Goal: Communication & Community: Answer question/provide support

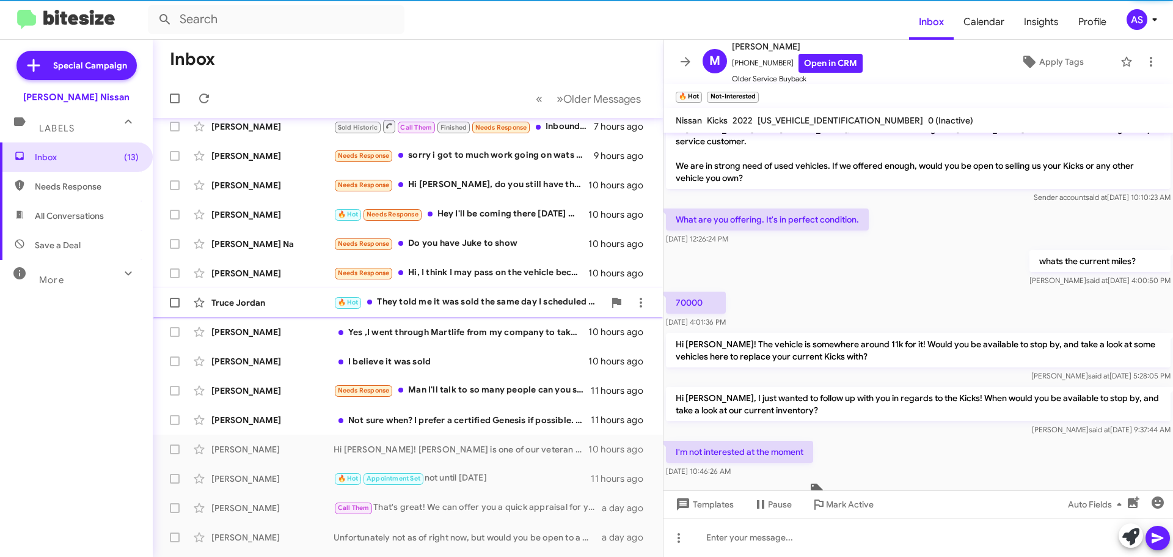
scroll to position [153, 0]
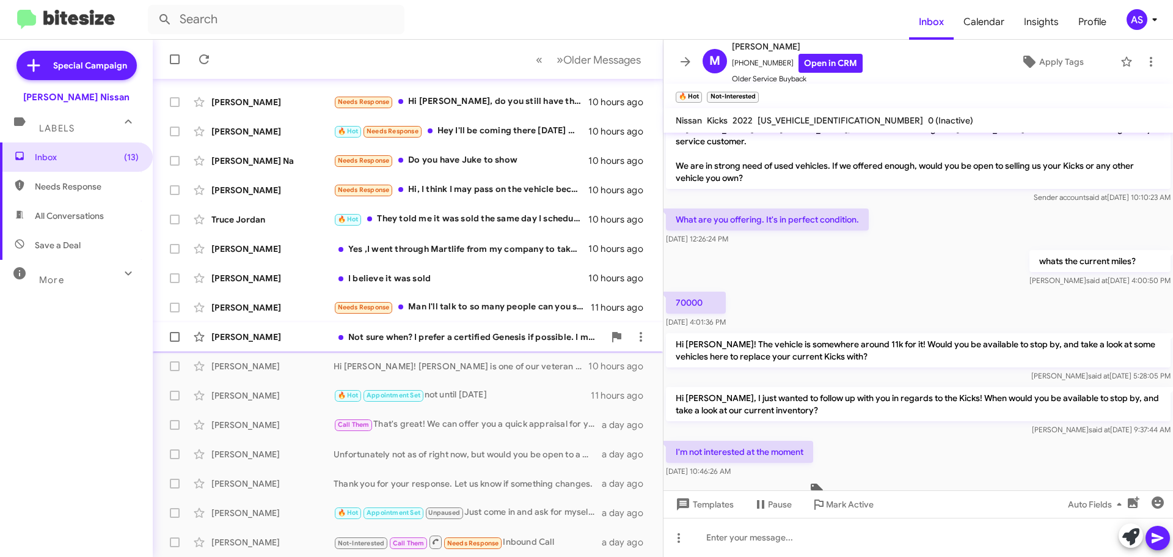
click at [438, 332] on div "Not sure when? I prefer a certified Genesis if possible. I may need to go to a …" at bounding box center [469, 337] width 271 height 12
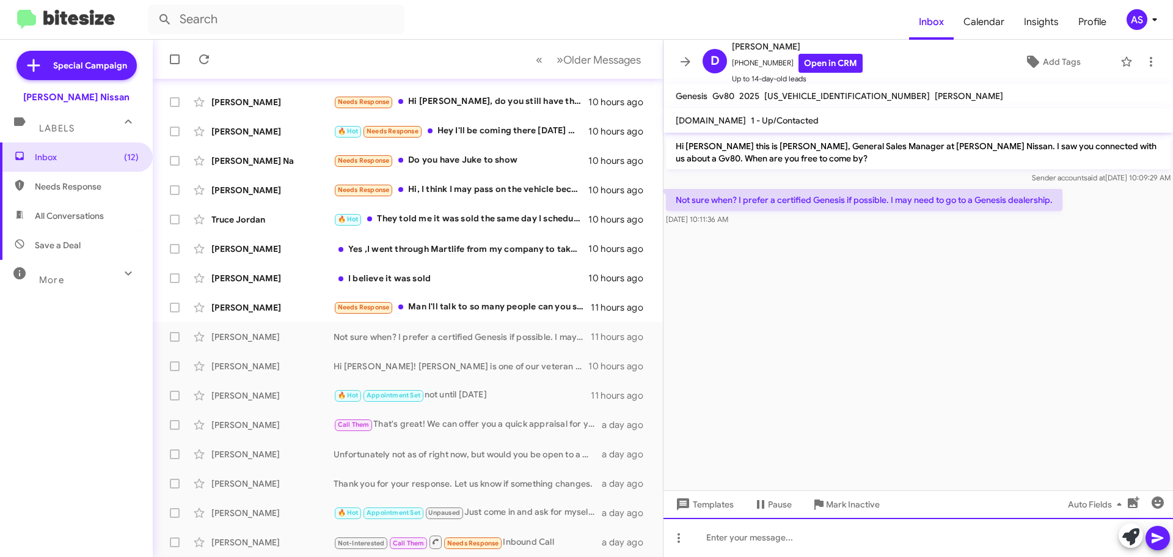
click at [744, 532] on div at bounding box center [919, 537] width 510 height 39
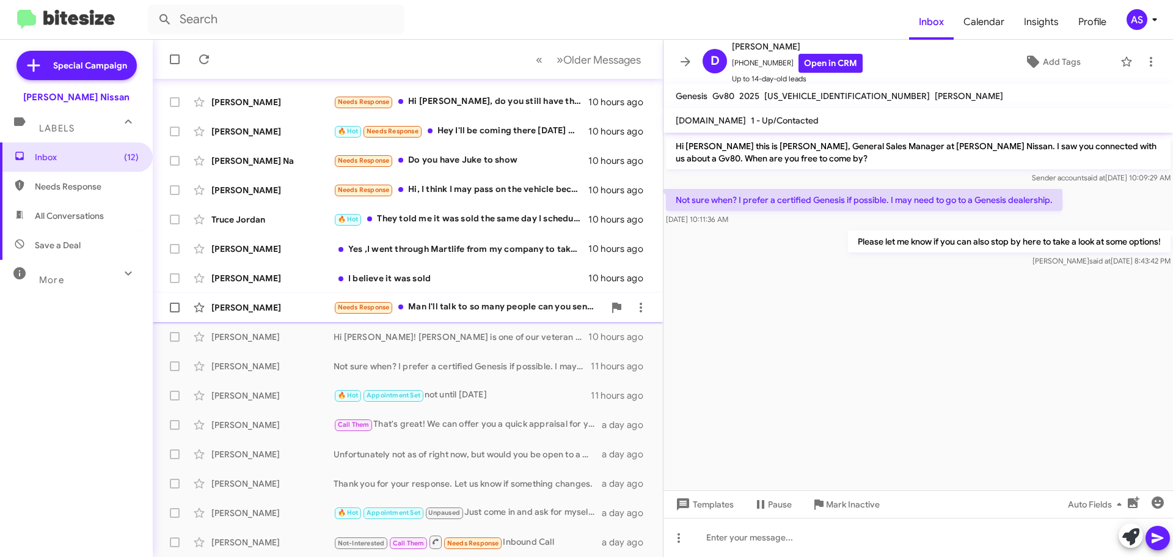
click at [510, 303] on div "Needs Response Man I'll talk to so many people can you send me pictures of the …" at bounding box center [469, 307] width 271 height 14
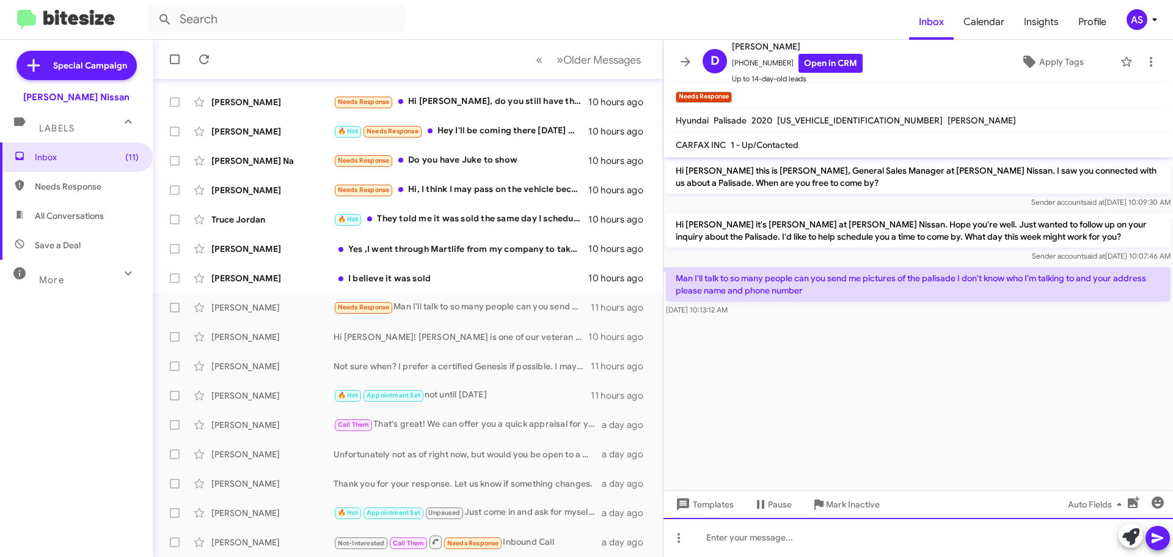
click at [782, 538] on div at bounding box center [919, 537] width 510 height 39
click at [786, 547] on div at bounding box center [919, 537] width 510 height 39
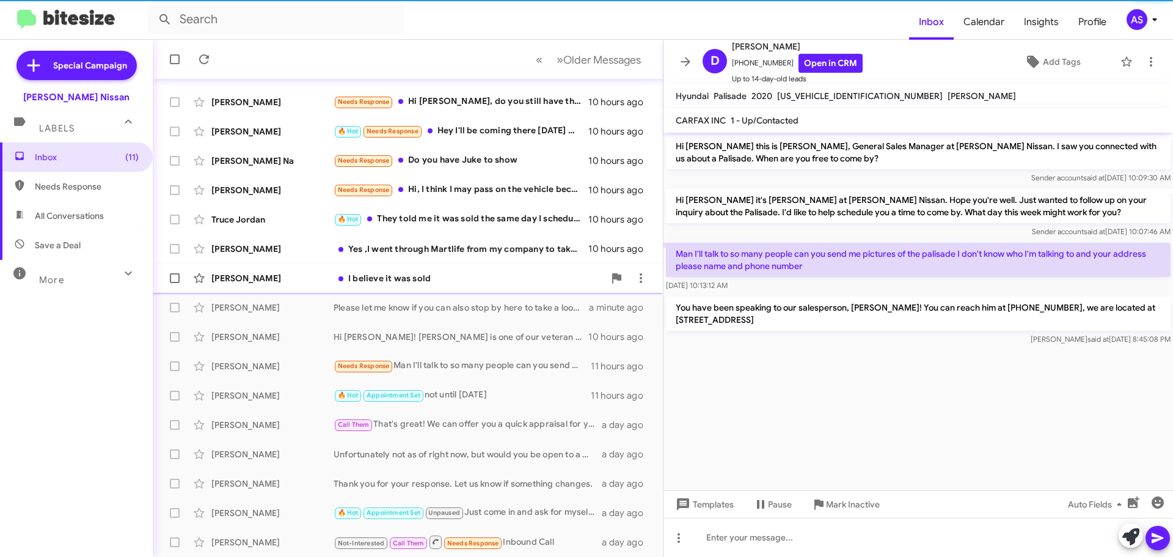
click at [373, 282] on div "I believe it was sold" at bounding box center [469, 278] width 271 height 12
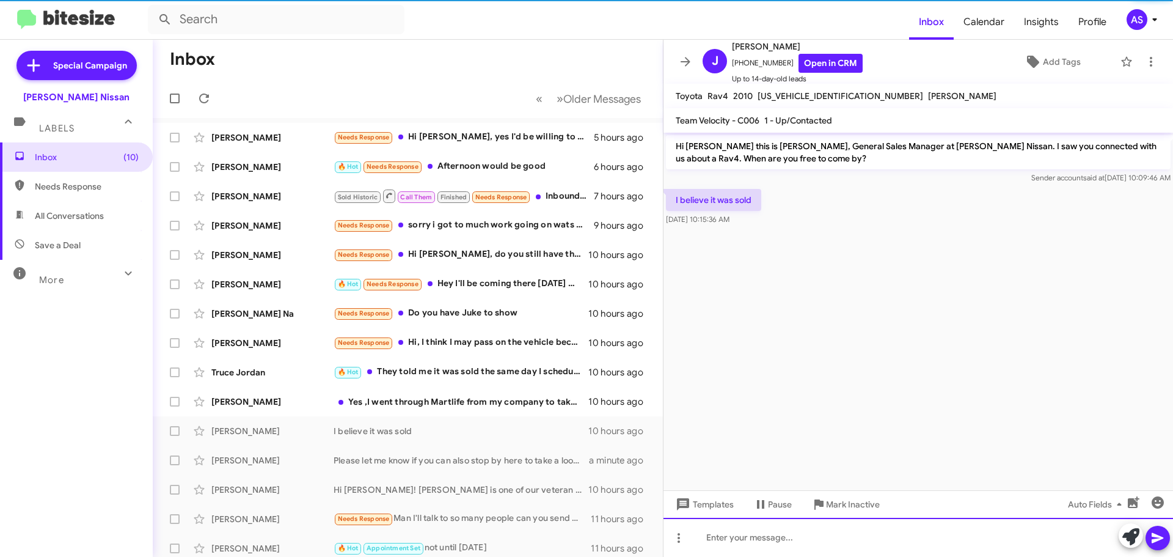
click at [828, 543] on div at bounding box center [919, 537] width 510 height 39
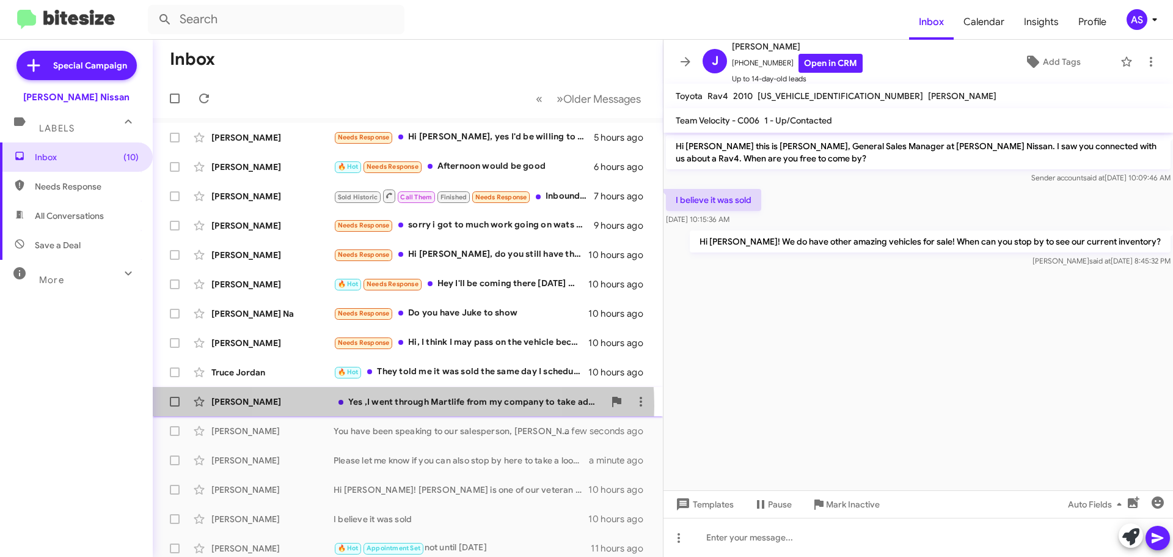
click at [376, 407] on div "Yes ,I went through Martlife from my company to take advantage of the offer, bu…" at bounding box center [469, 401] width 271 height 12
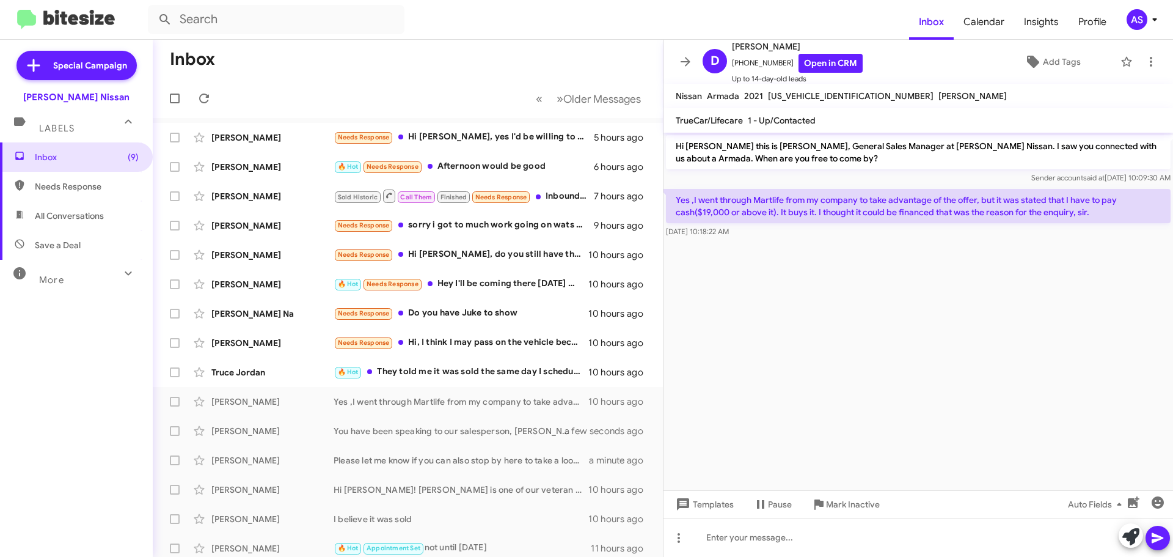
click at [886, 389] on cdk-virtual-scroll-viewport "Hi [PERSON_NAME] this is [PERSON_NAME], General Sales Manager at [PERSON_NAME] …" at bounding box center [919, 312] width 510 height 358
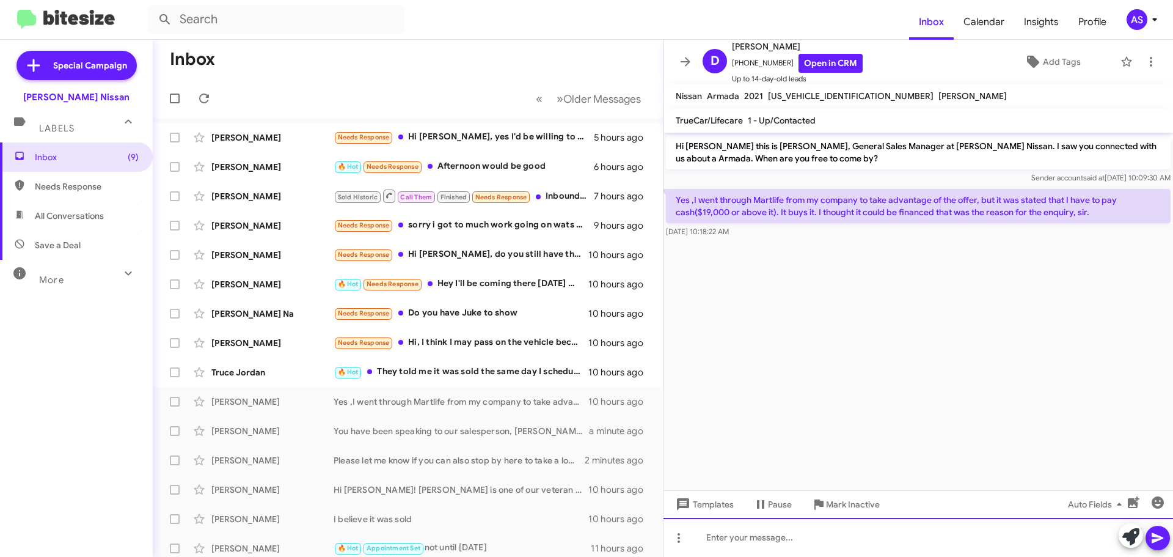
click at [905, 535] on div at bounding box center [919, 537] width 510 height 39
click at [893, 547] on div "Hi [PERSON_NAME]," at bounding box center [919, 537] width 510 height 39
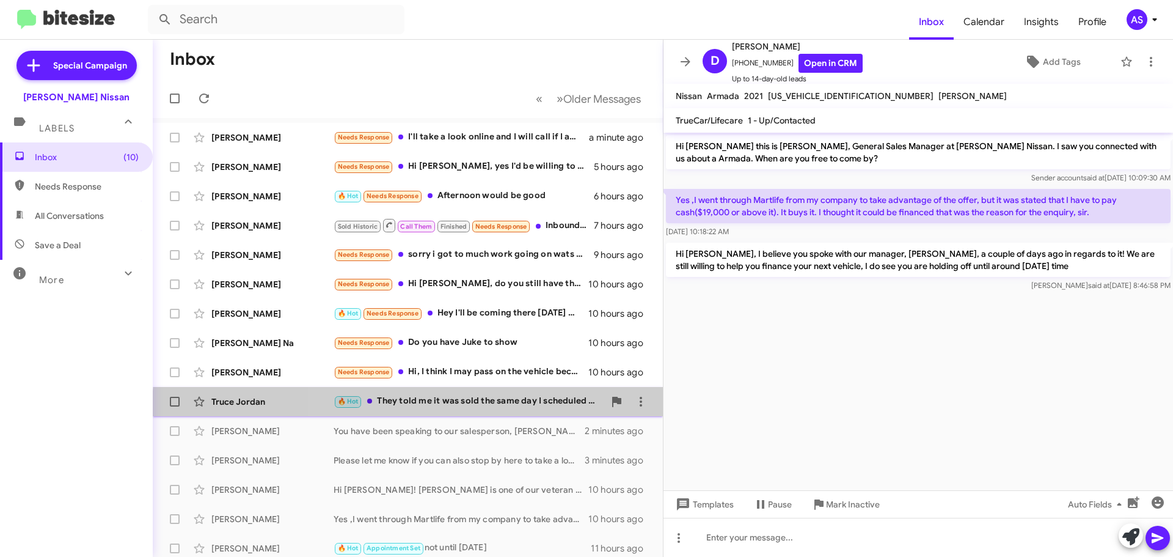
click at [505, 411] on div "Truce Jordan 🔥 Hot They told me it was sold the same day I scheduled the appoin…" at bounding box center [408, 401] width 491 height 24
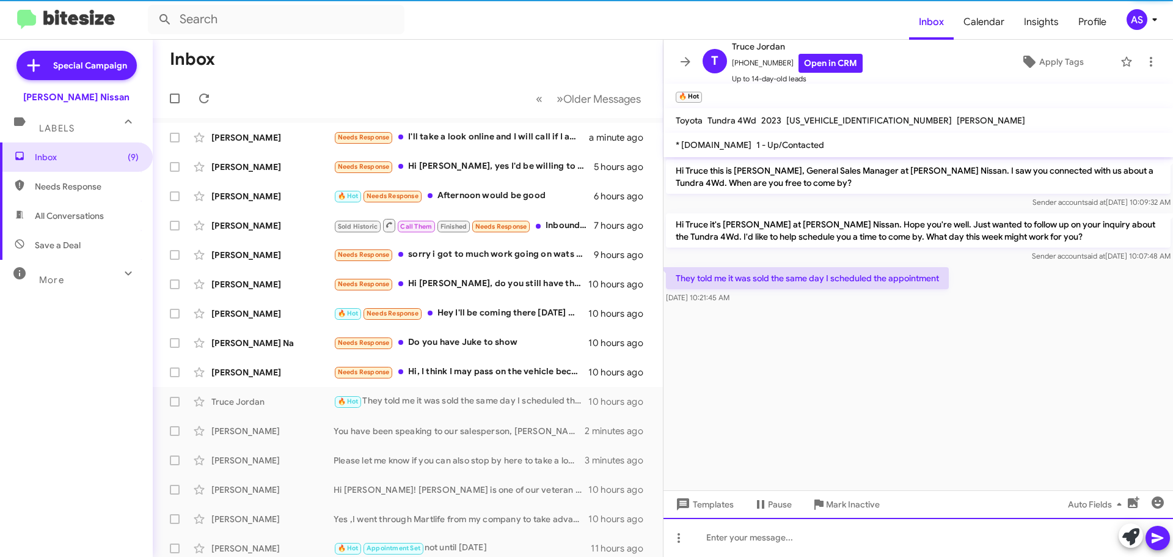
click at [778, 535] on div at bounding box center [919, 537] width 510 height 39
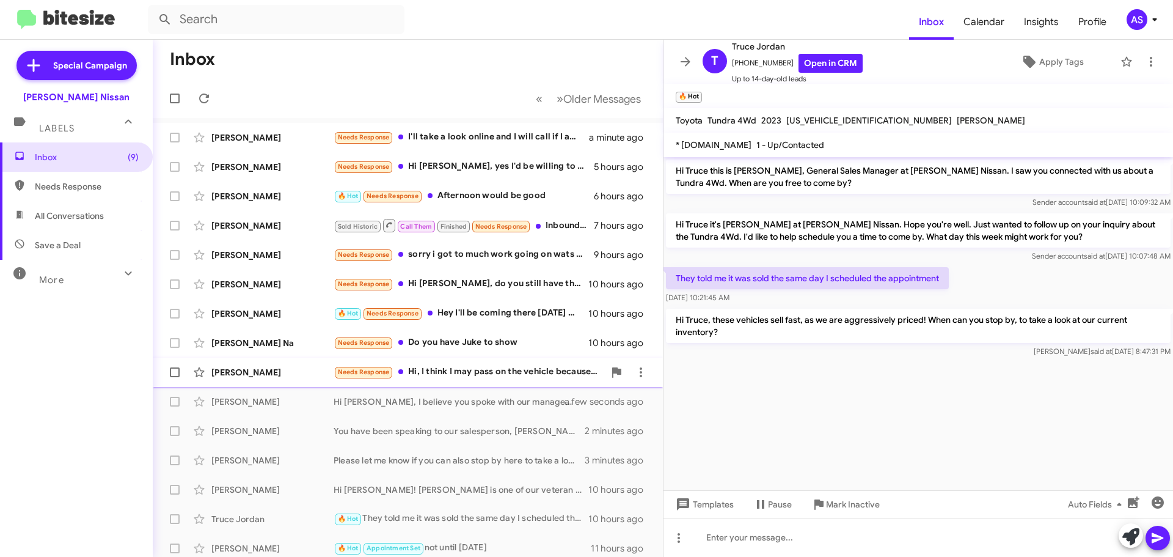
click at [542, 370] on div "Needs Response Hi, I think I may pass on the vehicle because I saw the disclaim…" at bounding box center [469, 372] width 271 height 14
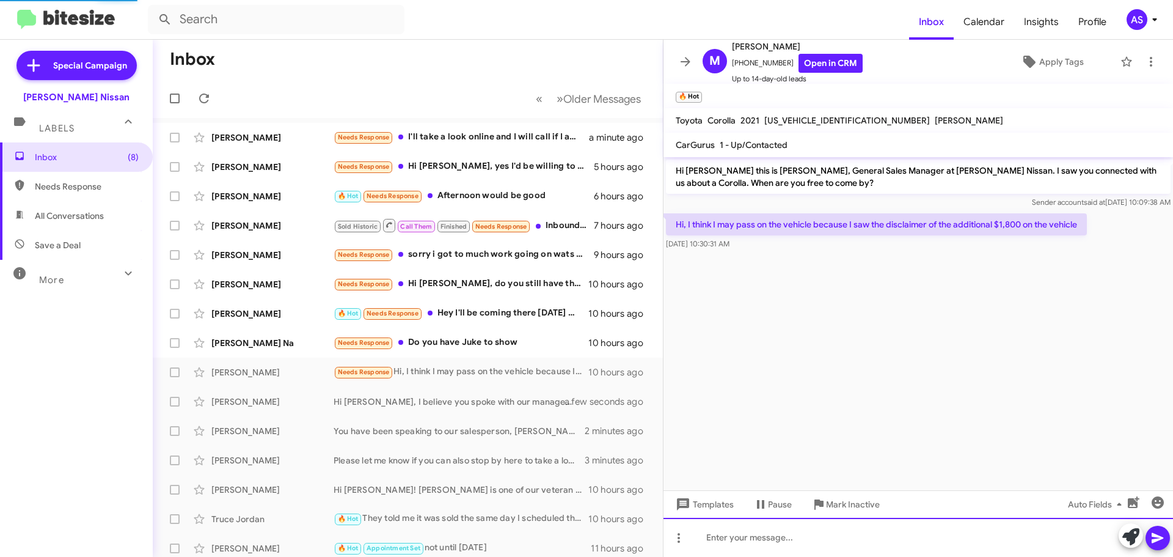
click at [836, 549] on div at bounding box center [919, 537] width 510 height 39
click at [820, 534] on div at bounding box center [919, 537] width 510 height 39
click at [919, 529] on div at bounding box center [919, 537] width 510 height 39
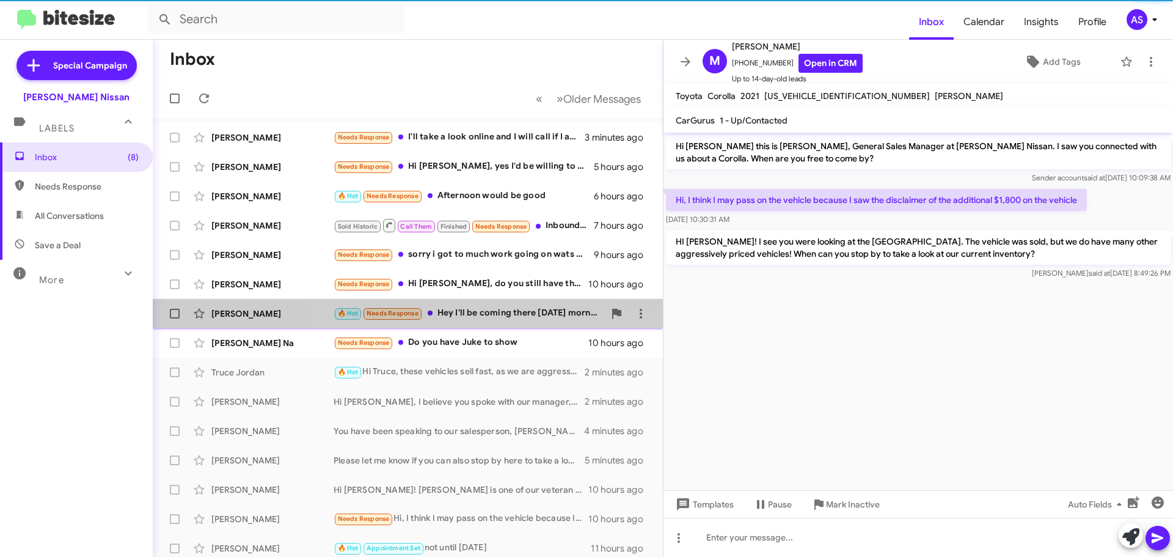
click at [481, 325] on div "[PERSON_NAME] 🔥 Hot Needs Response Hey I'll be coming there [DATE] morning, I'v…" at bounding box center [408, 313] width 491 height 24
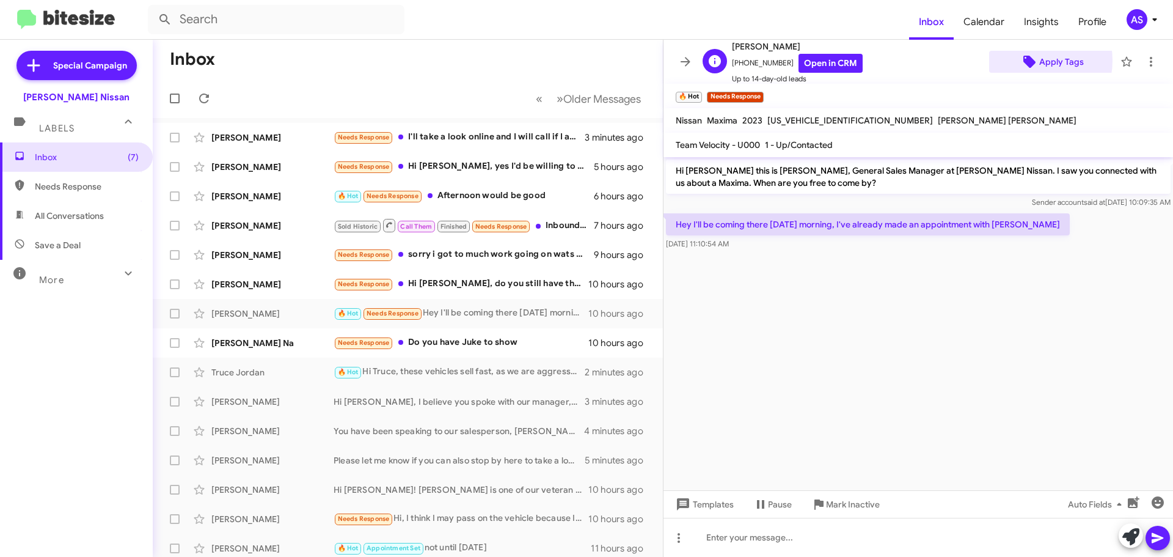
click at [1027, 61] on icon at bounding box center [1030, 62] width 12 height 12
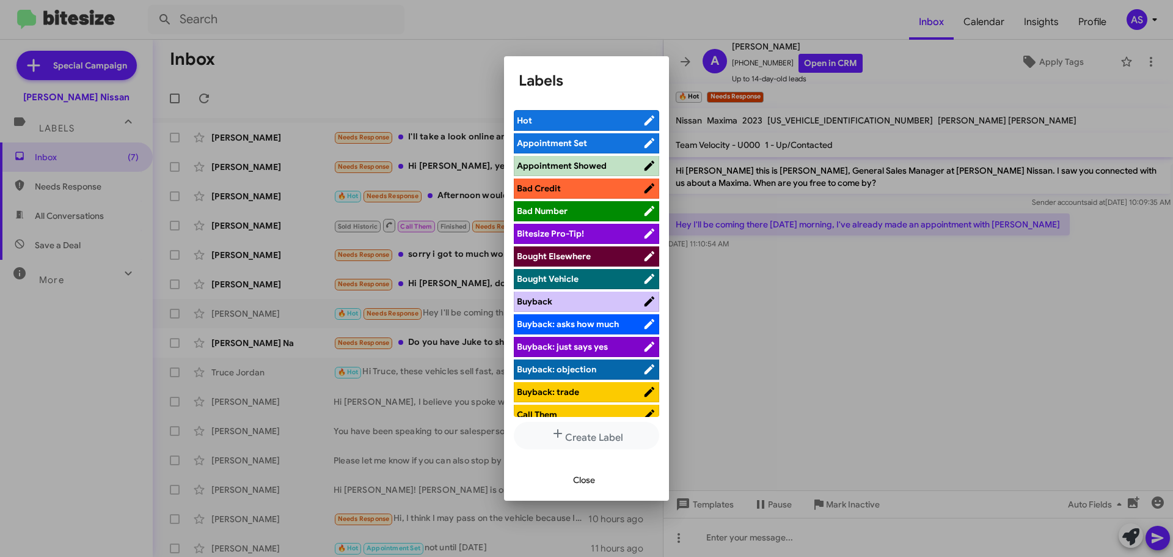
click at [573, 138] on span "Appointment Set" at bounding box center [552, 143] width 70 height 11
click at [586, 475] on span "Close" at bounding box center [584, 480] width 22 height 22
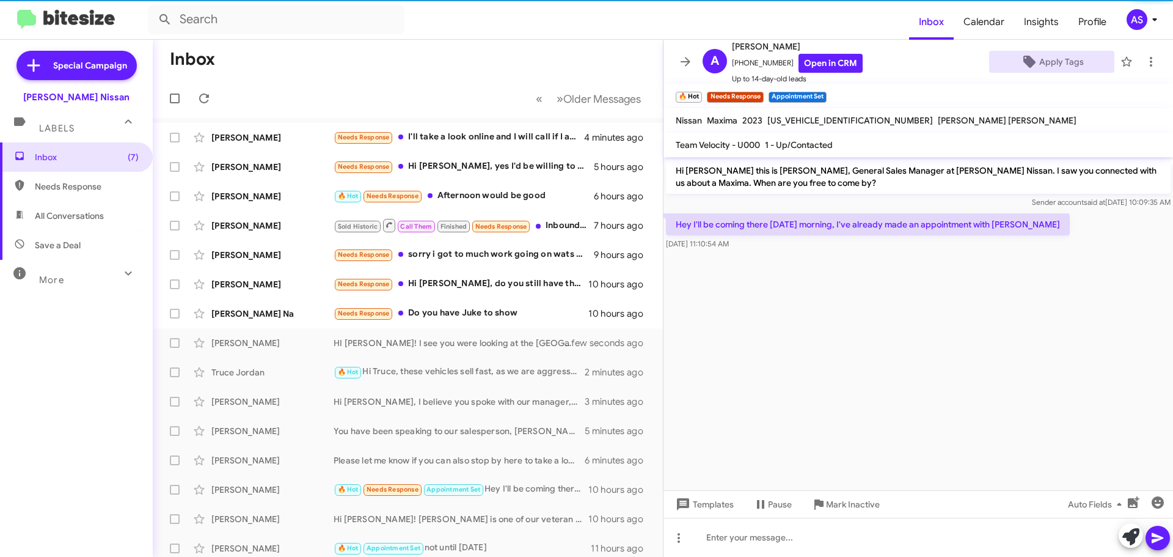
click at [777, 404] on cdk-virtual-scroll-viewport "Hi [PERSON_NAME] this is [PERSON_NAME], General Sales Manager at [PERSON_NAME] …" at bounding box center [919, 323] width 510 height 333
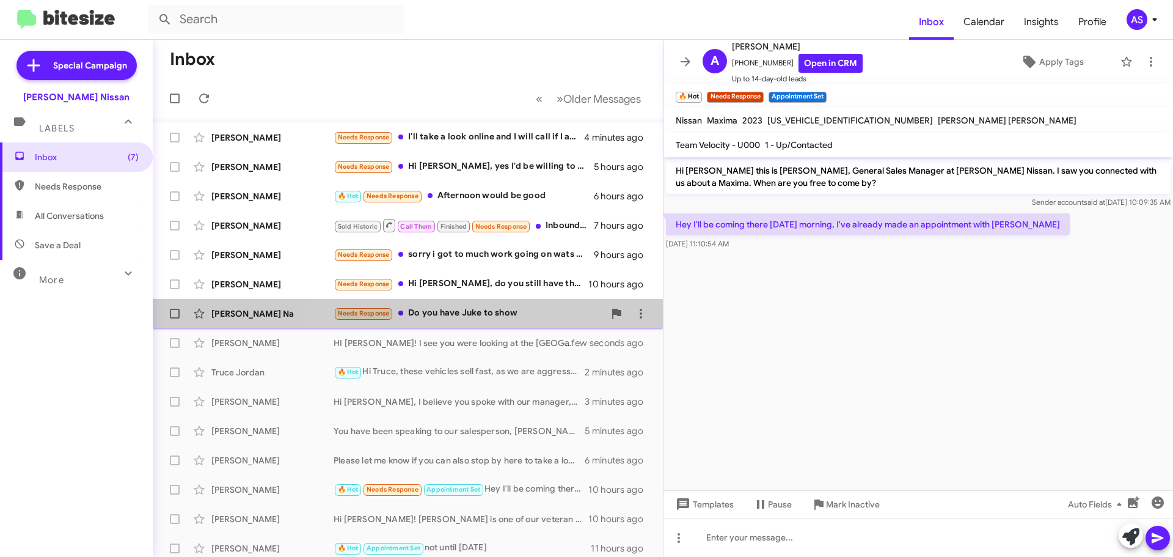
click at [483, 312] on div "Needs Response Do you have Juke to show" at bounding box center [469, 313] width 271 height 14
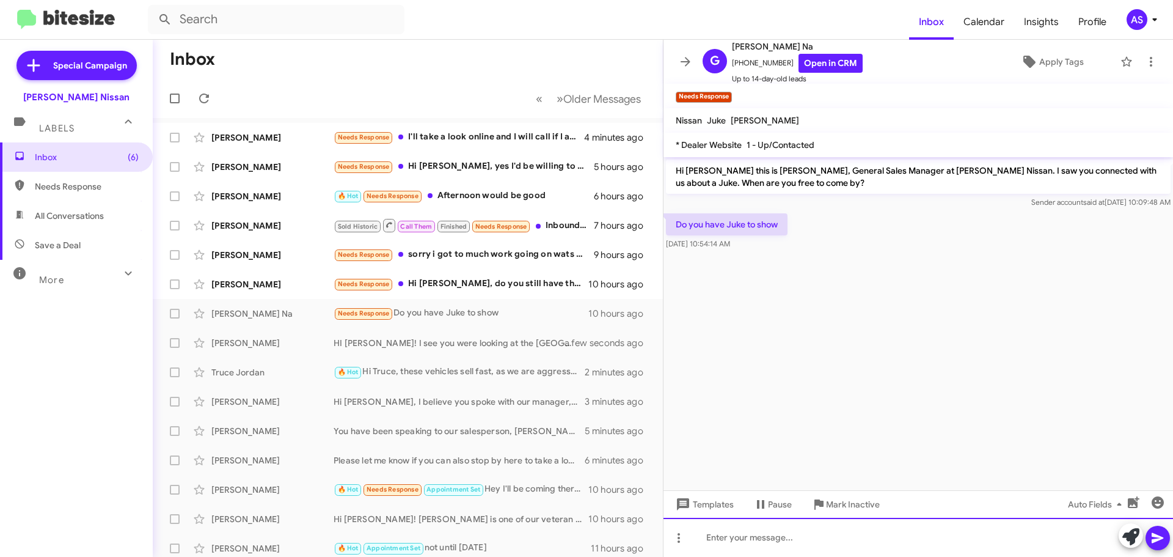
click at [785, 529] on div at bounding box center [919, 537] width 510 height 39
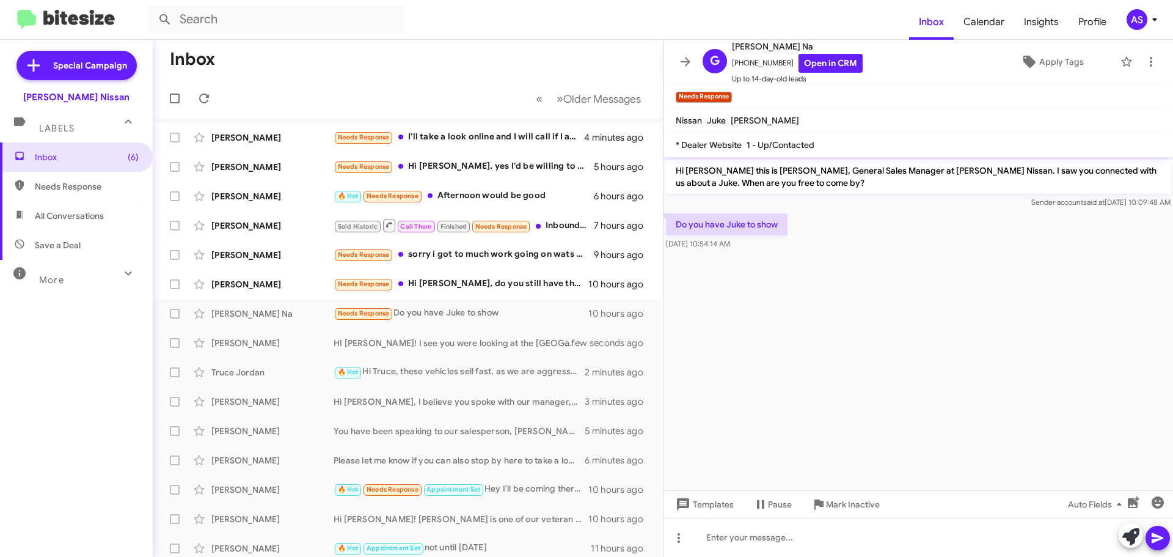
click at [820, 438] on cdk-virtual-scroll-viewport "Hi [PERSON_NAME] this is [PERSON_NAME], General Sales Manager at [PERSON_NAME] …" at bounding box center [919, 323] width 510 height 333
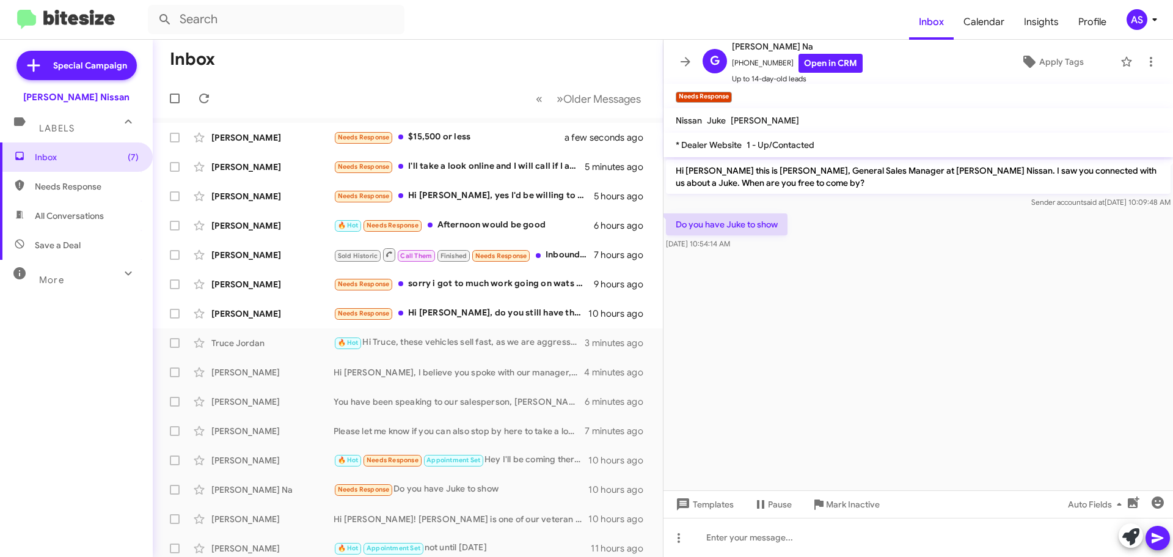
click at [767, 451] on cdk-virtual-scroll-viewport "Hi [PERSON_NAME] this is [PERSON_NAME], General Sales Manager at [PERSON_NAME] …" at bounding box center [919, 323] width 510 height 333
click at [768, 449] on cdk-virtual-scroll-viewport "Hi [PERSON_NAME] this is [PERSON_NAME], General Sales Manager at [PERSON_NAME] …" at bounding box center [919, 323] width 510 height 333
click at [769, 447] on cdk-virtual-scroll-viewport "Hi [PERSON_NAME] this is [PERSON_NAME], General Sales Manager at [PERSON_NAME] …" at bounding box center [919, 323] width 510 height 333
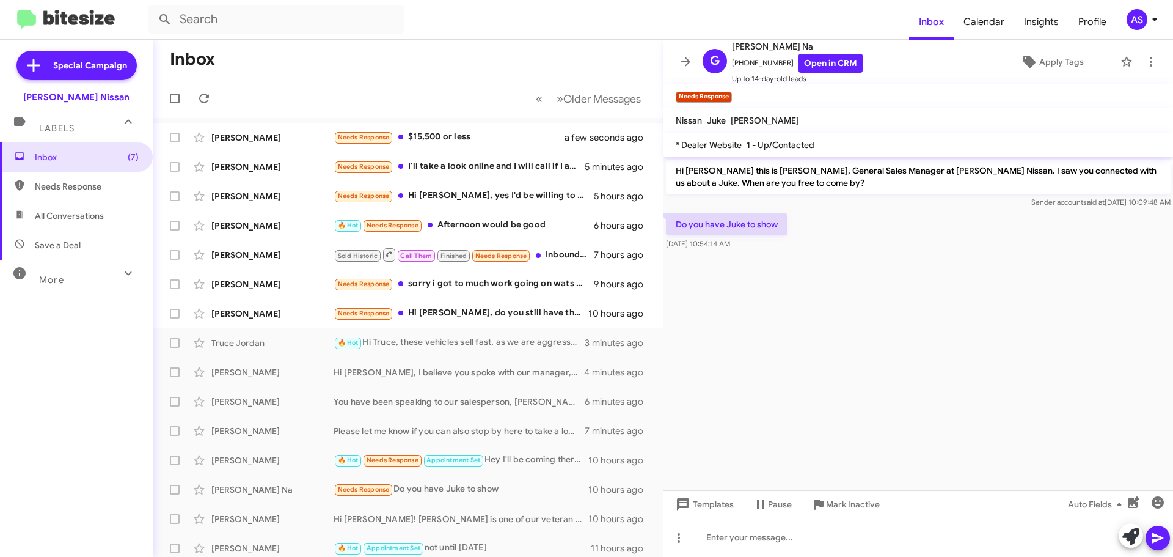
click at [787, 452] on cdk-virtual-scroll-viewport "Hi [PERSON_NAME] this is [PERSON_NAME], General Sales Manager at [PERSON_NAME] …" at bounding box center [919, 323] width 510 height 333
click at [787, 449] on cdk-virtual-scroll-viewport "Hi [PERSON_NAME] this is [PERSON_NAME], General Sales Manager at [PERSON_NAME] …" at bounding box center [919, 323] width 510 height 333
click at [779, 436] on cdk-virtual-scroll-viewport "Hi [PERSON_NAME] this is [PERSON_NAME], General Sales Manager at [PERSON_NAME] …" at bounding box center [919, 323] width 510 height 333
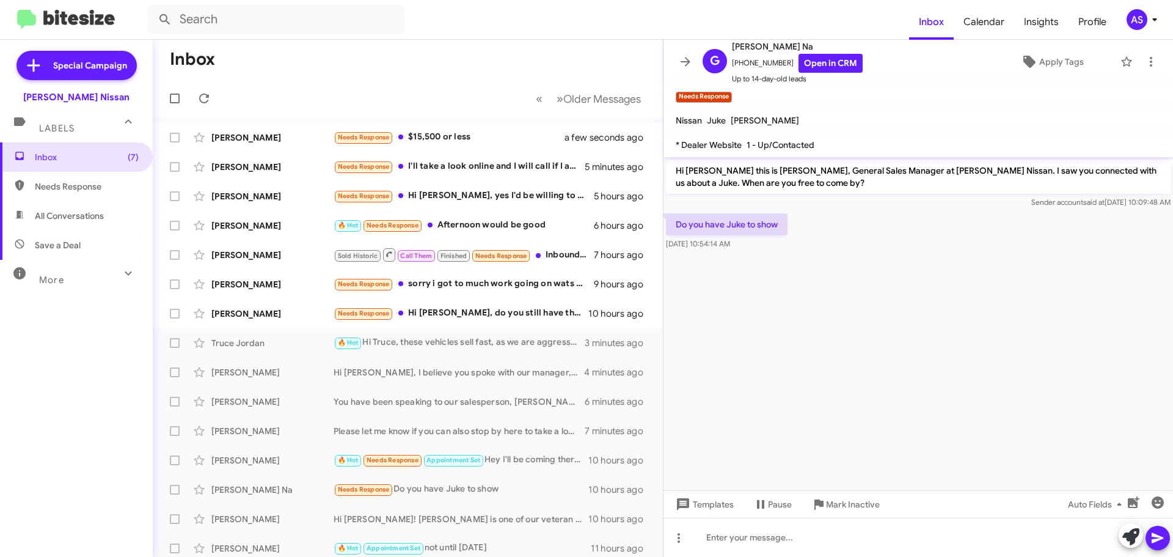
click at [779, 436] on cdk-virtual-scroll-viewport "Hi [PERSON_NAME] this is [PERSON_NAME], General Sales Manager at [PERSON_NAME] …" at bounding box center [919, 323] width 510 height 333
click at [706, 408] on cdk-virtual-scroll-viewport "Hi [PERSON_NAME] this is [PERSON_NAME], General Sales Manager at [PERSON_NAME] …" at bounding box center [919, 323] width 510 height 333
click at [708, 404] on cdk-virtual-scroll-viewport "Hi [PERSON_NAME] this is [PERSON_NAME], General Sales Manager at [PERSON_NAME] …" at bounding box center [919, 323] width 510 height 333
click at [710, 402] on cdk-virtual-scroll-viewport "Hi [PERSON_NAME] this is [PERSON_NAME], General Sales Manager at [PERSON_NAME] …" at bounding box center [919, 323] width 510 height 333
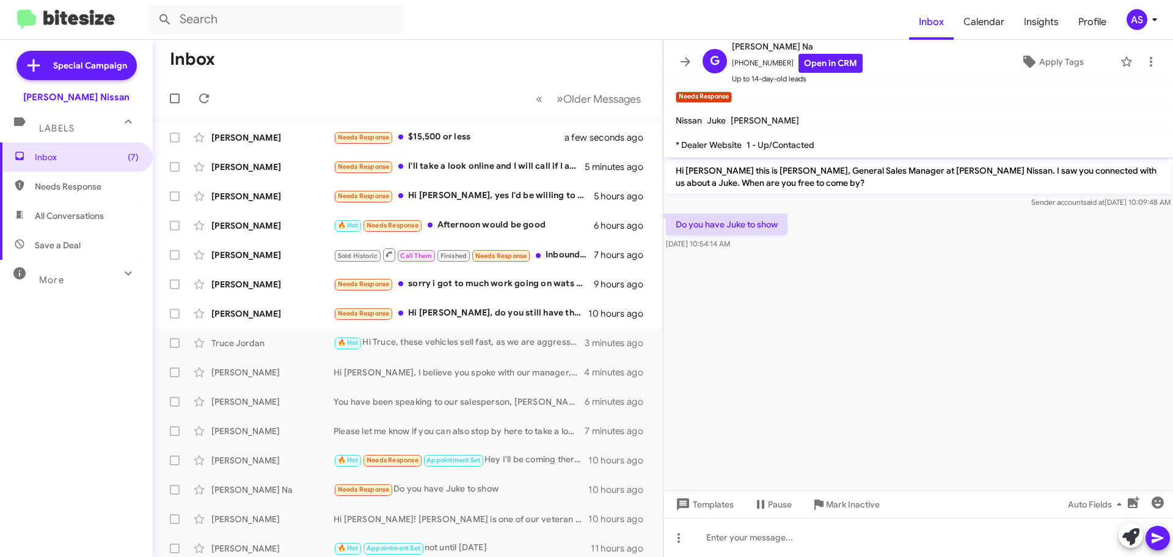
click at [708, 409] on cdk-virtual-scroll-viewport "Hi [PERSON_NAME] this is [PERSON_NAME], General Sales Manager at [PERSON_NAME] …" at bounding box center [919, 323] width 510 height 333
click at [706, 409] on cdk-virtual-scroll-viewport "Hi [PERSON_NAME] this is [PERSON_NAME], General Sales Manager at [PERSON_NAME] …" at bounding box center [919, 323] width 510 height 333
click at [705, 408] on cdk-virtual-scroll-viewport "Hi [PERSON_NAME] this is [PERSON_NAME], General Sales Manager at [PERSON_NAME] …" at bounding box center [919, 323] width 510 height 333
click at [770, 402] on cdk-virtual-scroll-viewport "Hi [PERSON_NAME] this is [PERSON_NAME], General Sales Manager at [PERSON_NAME] …" at bounding box center [919, 323] width 510 height 333
click at [766, 402] on cdk-virtual-scroll-viewport "Hi [PERSON_NAME] this is [PERSON_NAME], General Sales Manager at [PERSON_NAME] …" at bounding box center [919, 323] width 510 height 333
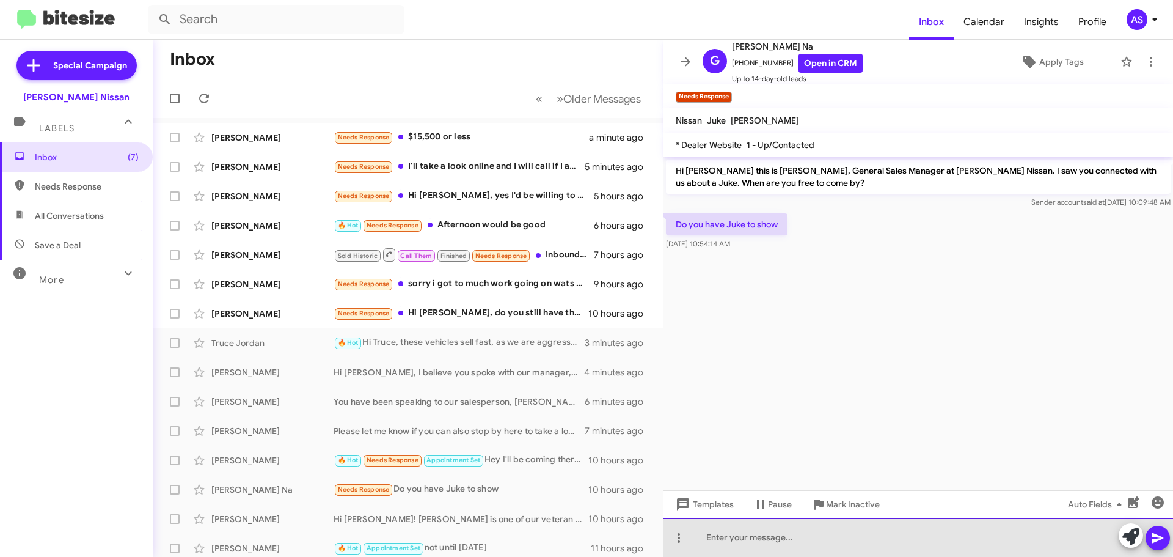
click at [807, 532] on div at bounding box center [919, 537] width 510 height 39
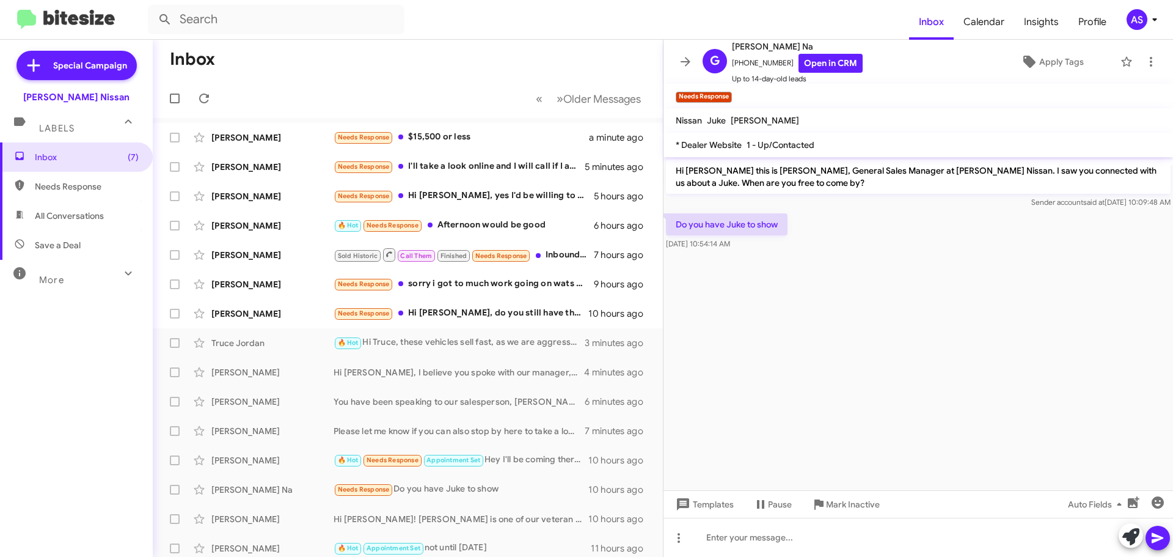
click at [792, 411] on cdk-virtual-scroll-viewport "Hi [PERSON_NAME] this is [PERSON_NAME], General Sales Manager at [PERSON_NAME] …" at bounding box center [919, 323] width 510 height 333
click at [840, 449] on cdk-virtual-scroll-viewport "Hi [PERSON_NAME] this is [PERSON_NAME], General Sales Manager at [PERSON_NAME] …" at bounding box center [919, 323] width 510 height 333
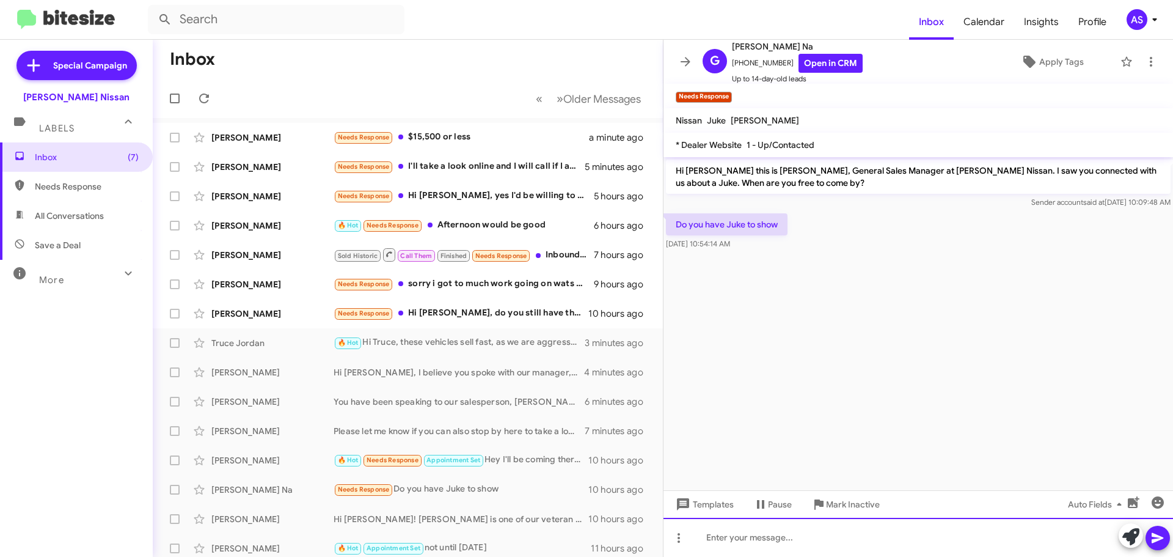
click at [760, 530] on div at bounding box center [919, 537] width 510 height 39
click at [796, 530] on div at bounding box center [919, 537] width 510 height 39
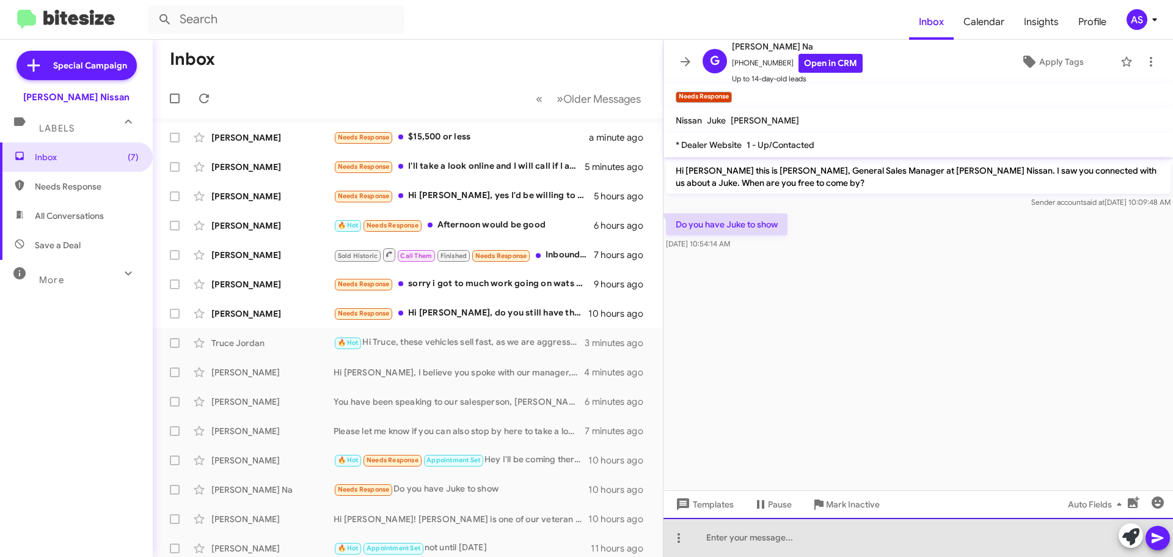
click at [796, 530] on div at bounding box center [919, 537] width 510 height 39
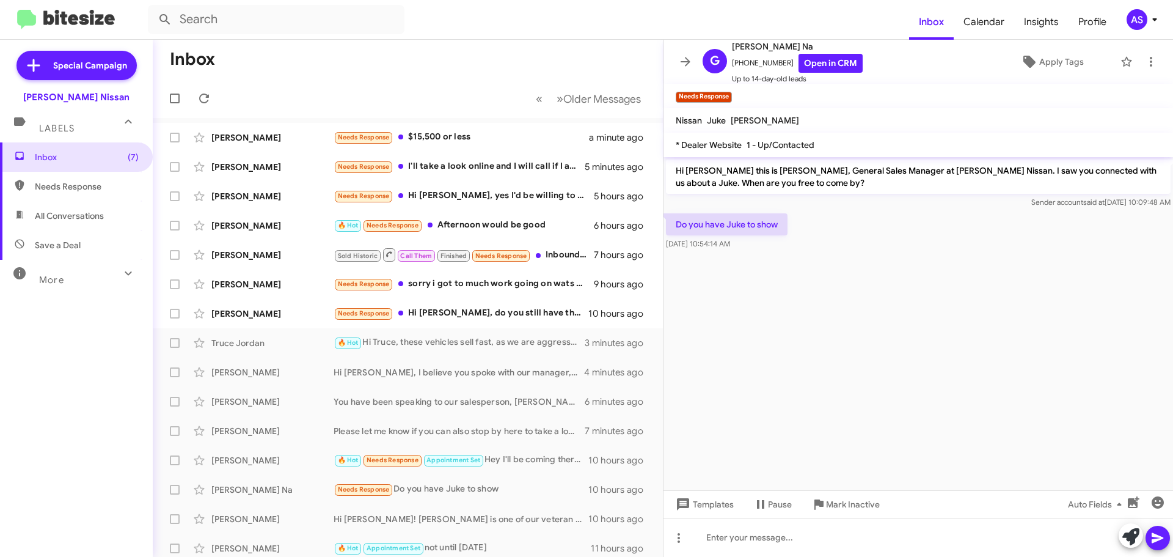
click at [791, 455] on cdk-virtual-scroll-viewport "Hi [PERSON_NAME] this is [PERSON_NAME], General Sales Manager at [PERSON_NAME] …" at bounding box center [919, 323] width 510 height 333
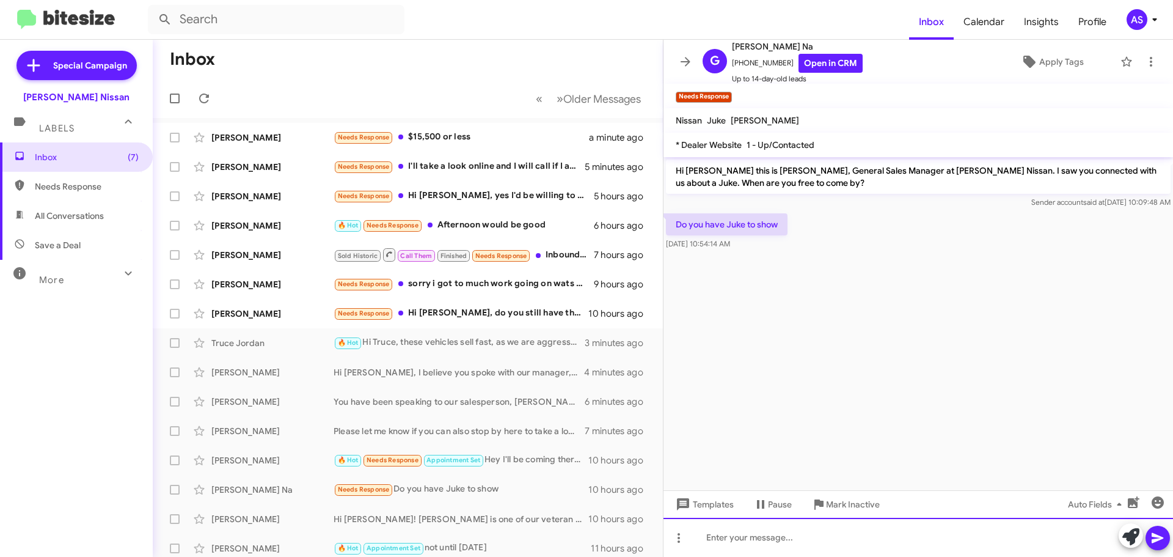
click at [787, 538] on div at bounding box center [919, 537] width 510 height 39
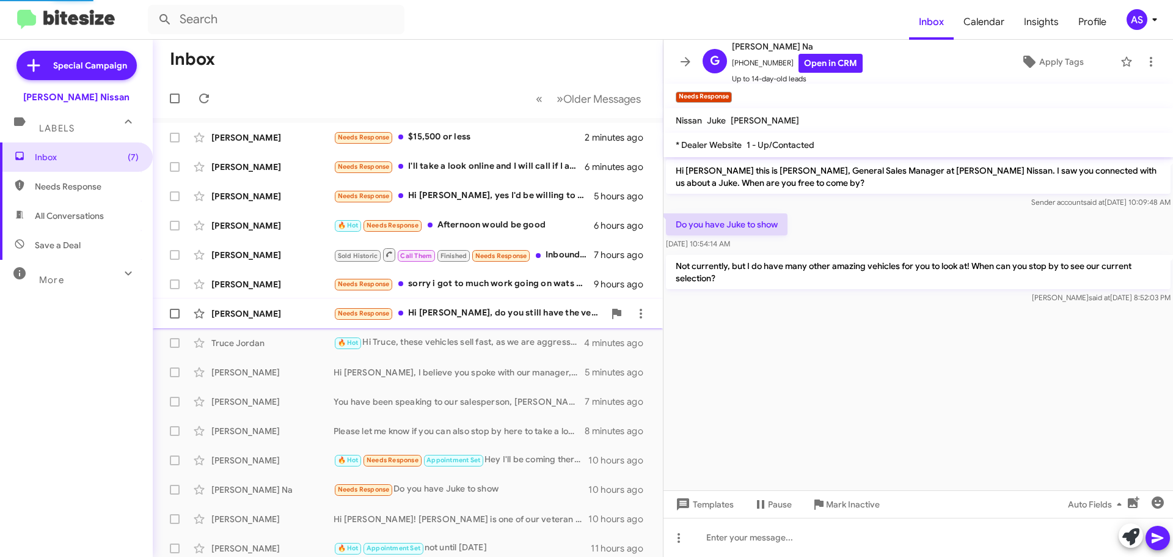
click at [479, 306] on div "Needs Response Hi [PERSON_NAME], do you still have the vehicle? I don't see it …" at bounding box center [469, 313] width 271 height 14
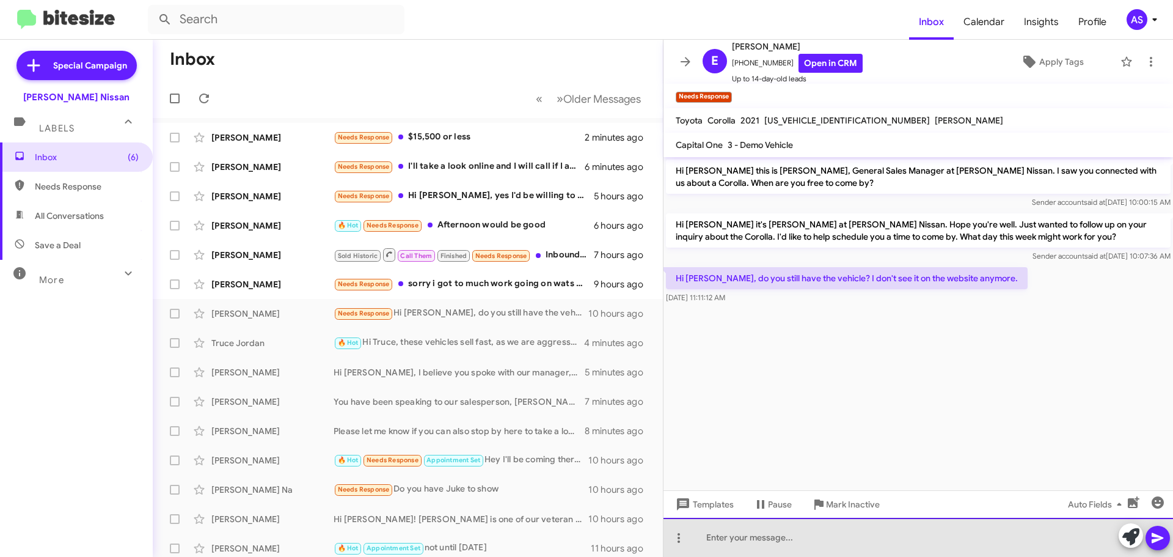
click at [799, 541] on div at bounding box center [919, 537] width 510 height 39
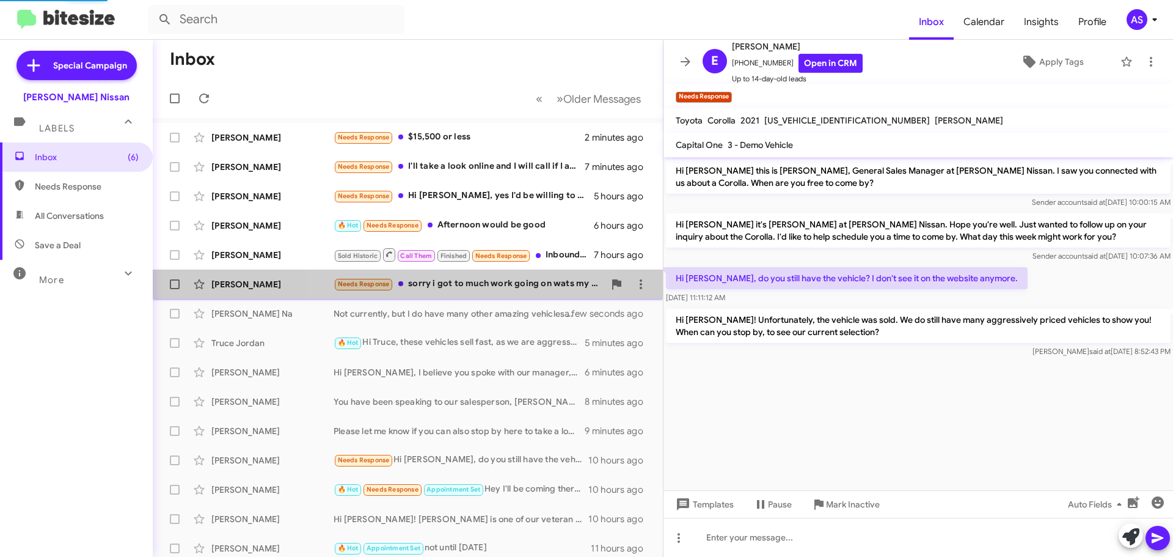
click at [452, 297] on span "[PERSON_NAME] Needs Response sorry i got to much work going on wats my down pay…" at bounding box center [408, 284] width 510 height 29
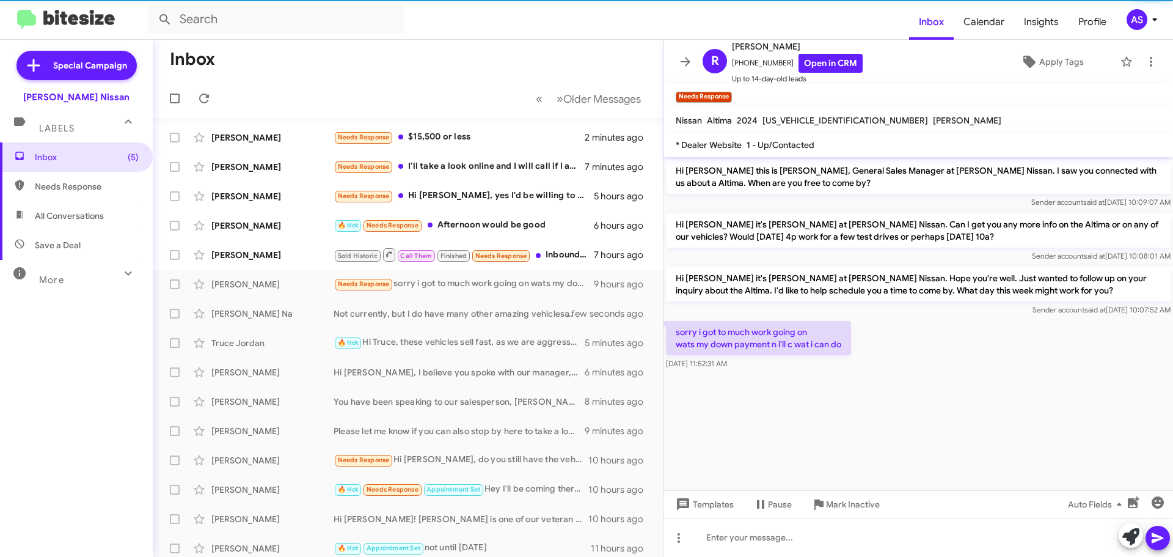
click at [843, 437] on cdk-virtual-scroll-viewport "Hi [PERSON_NAME] this is [PERSON_NAME], General Sales Manager at [PERSON_NAME] …" at bounding box center [919, 323] width 510 height 333
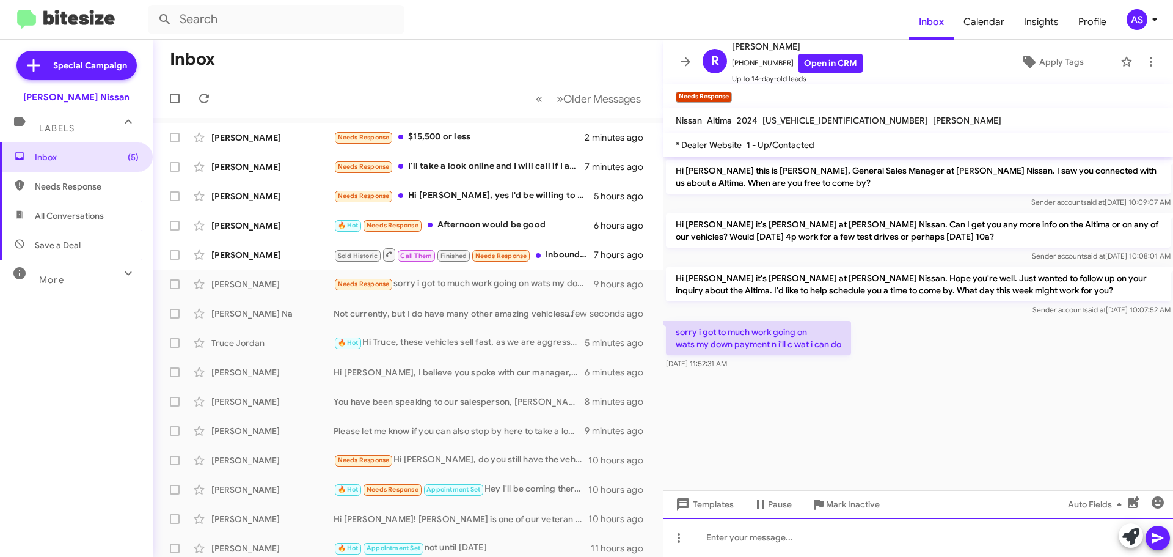
click at [796, 537] on div at bounding box center [919, 537] width 510 height 39
click at [722, 521] on div at bounding box center [919, 537] width 510 height 39
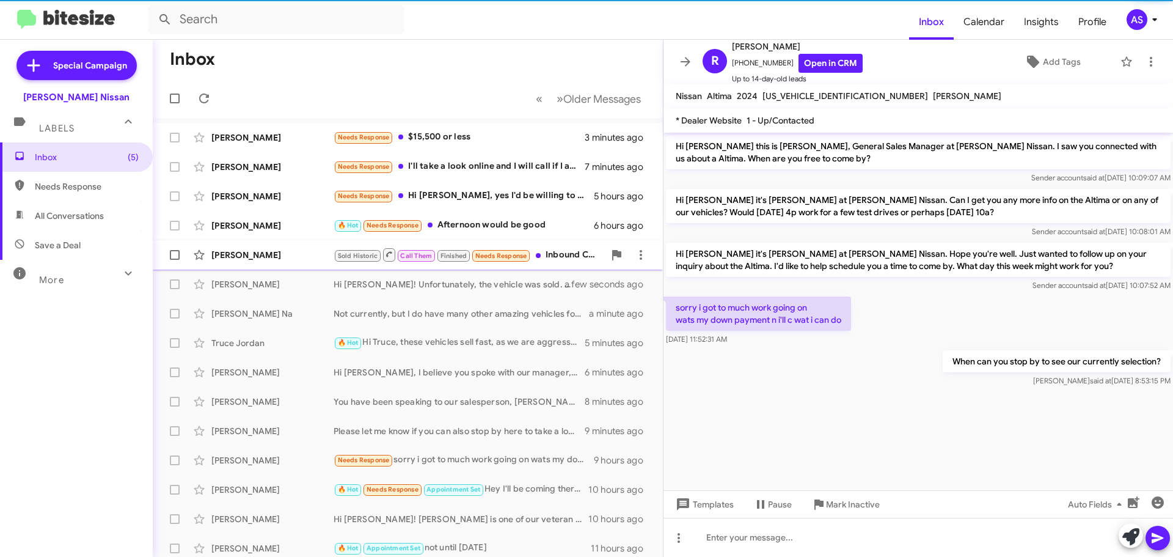
click at [570, 246] on div "[PERSON_NAME] Sold Historic Call Them Finished Needs Response Inbound Call 7 ho…" at bounding box center [408, 255] width 491 height 24
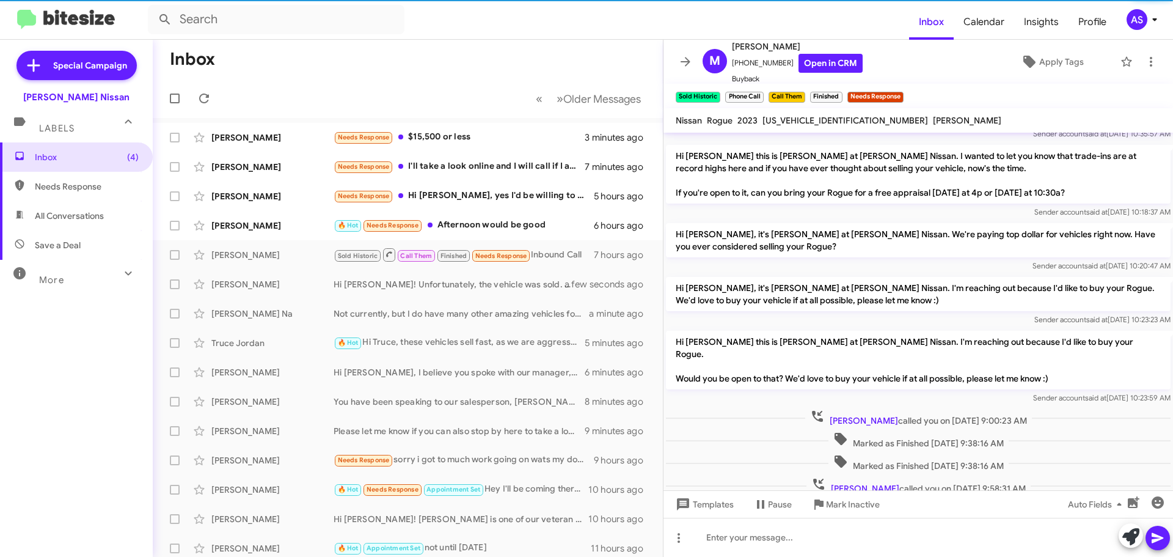
scroll to position [394, 0]
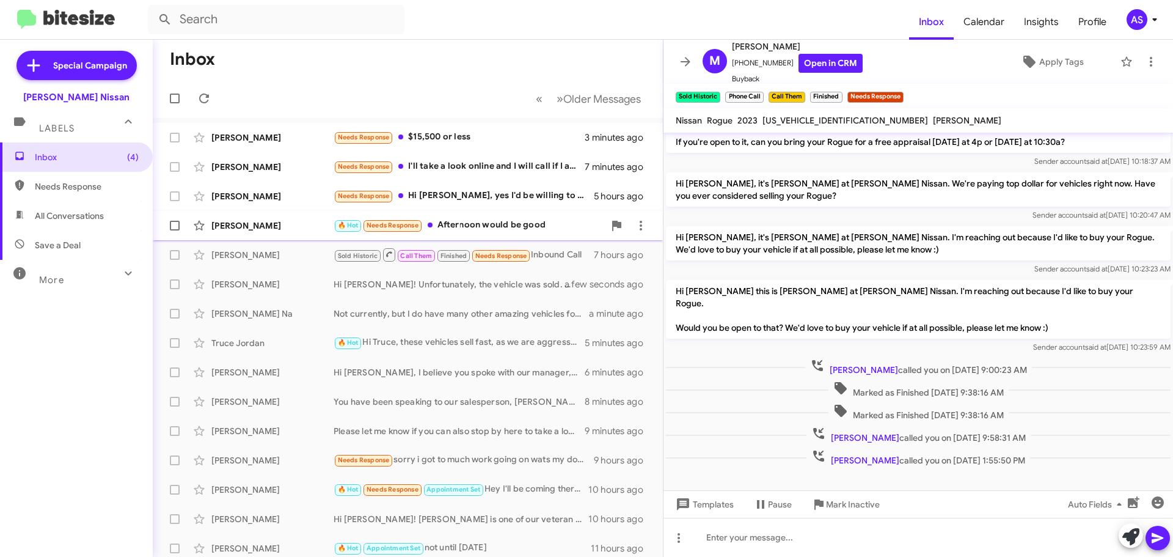
click at [521, 223] on div "🔥 Hot Needs Response Afternoon would be good" at bounding box center [469, 225] width 271 height 14
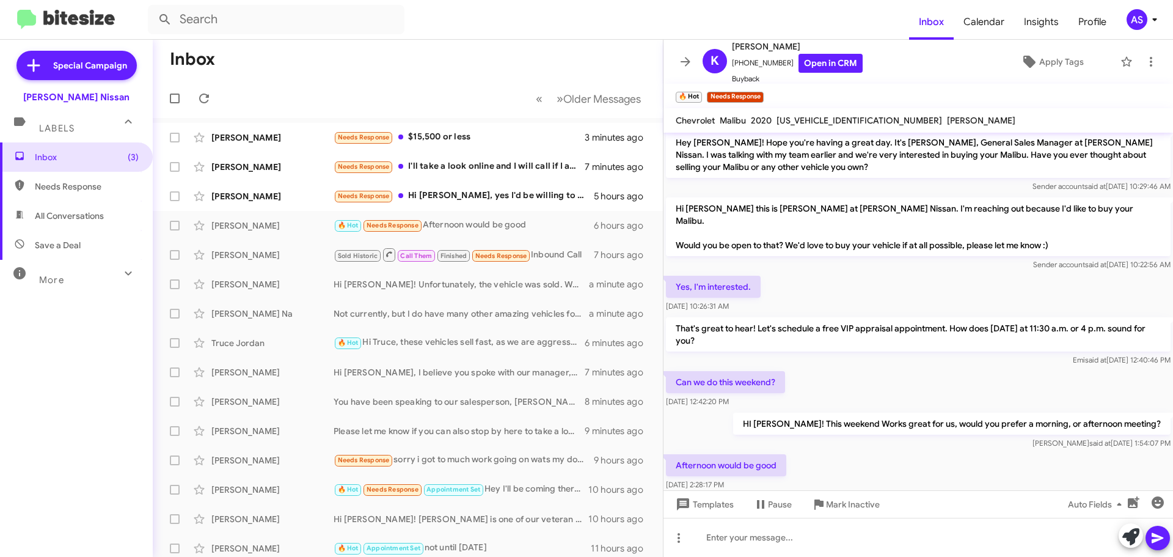
click at [825, 410] on div "HI [PERSON_NAME]! This weekend Works great for us, would you prefer a morning, …" at bounding box center [919, 431] width 510 height 42
drag, startPoint x: 825, startPoint y: 400, endPoint x: 830, endPoint y: 404, distance: 6.5
click at [826, 437] on div "[PERSON_NAME] said at [DATE] 1:54:07 PM" at bounding box center [952, 443] width 438 height 12
drag, startPoint x: 830, startPoint y: 404, endPoint x: 857, endPoint y: 422, distance: 32.2
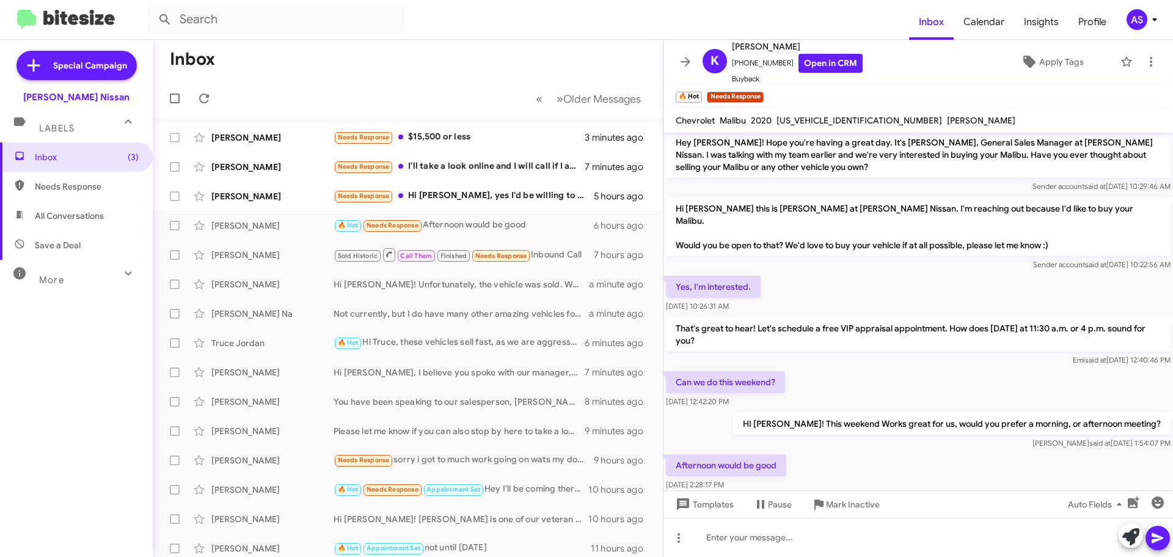
click at [832, 452] on div "Afternoon would be good [DATE] 2:28:17 PM" at bounding box center [919, 473] width 510 height 42
click at [868, 452] on div "Afternoon would be good [DATE] 2:28:17 PM" at bounding box center [919, 473] width 510 height 42
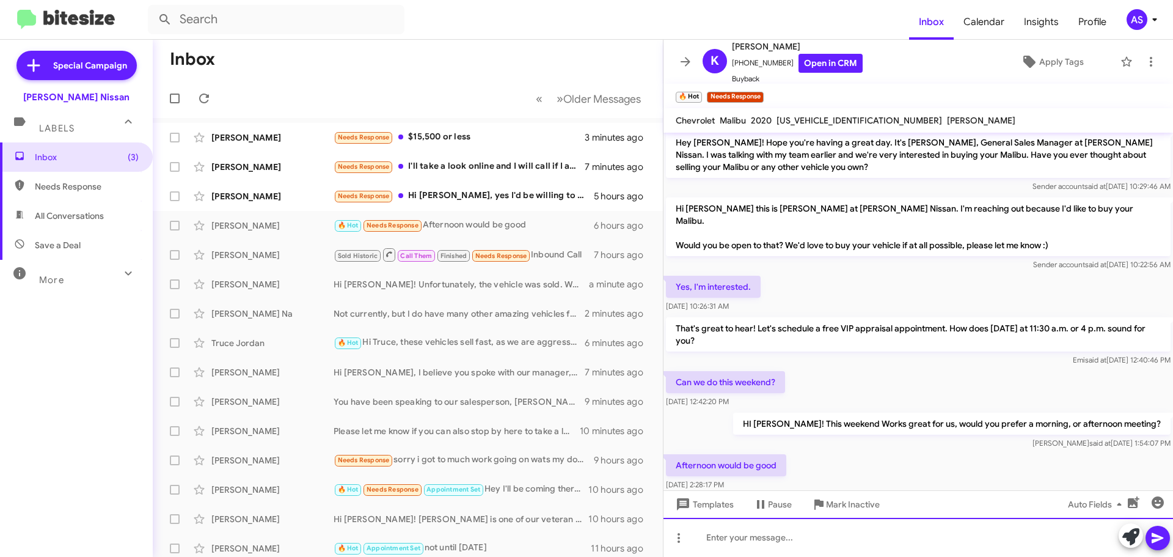
click at [806, 537] on div at bounding box center [919, 537] width 510 height 39
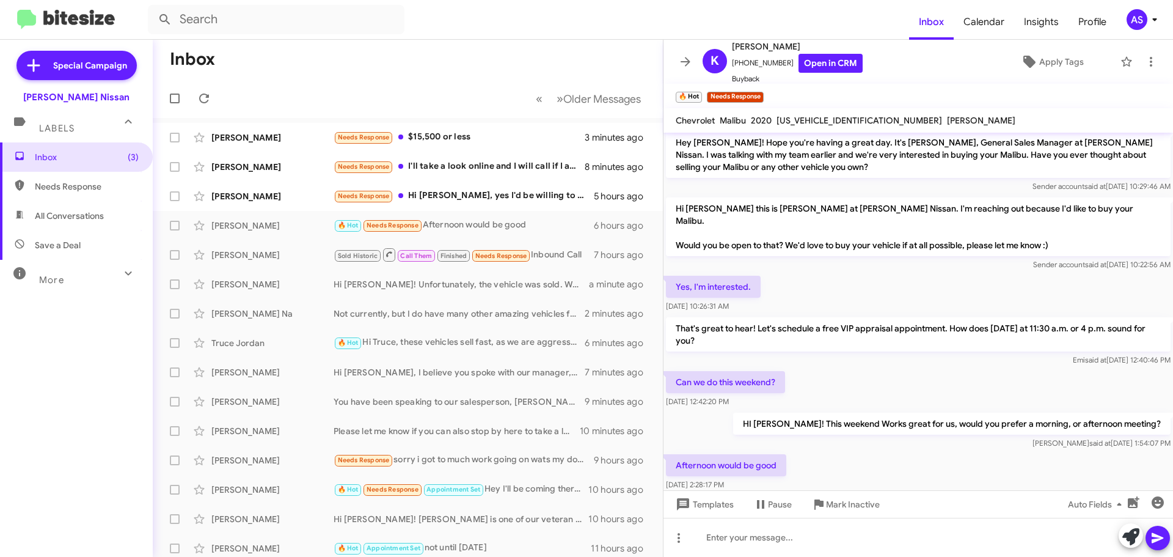
click at [823, 452] on div "Afternoon would be good [DATE] 2:28:17 PM" at bounding box center [919, 473] width 510 height 42
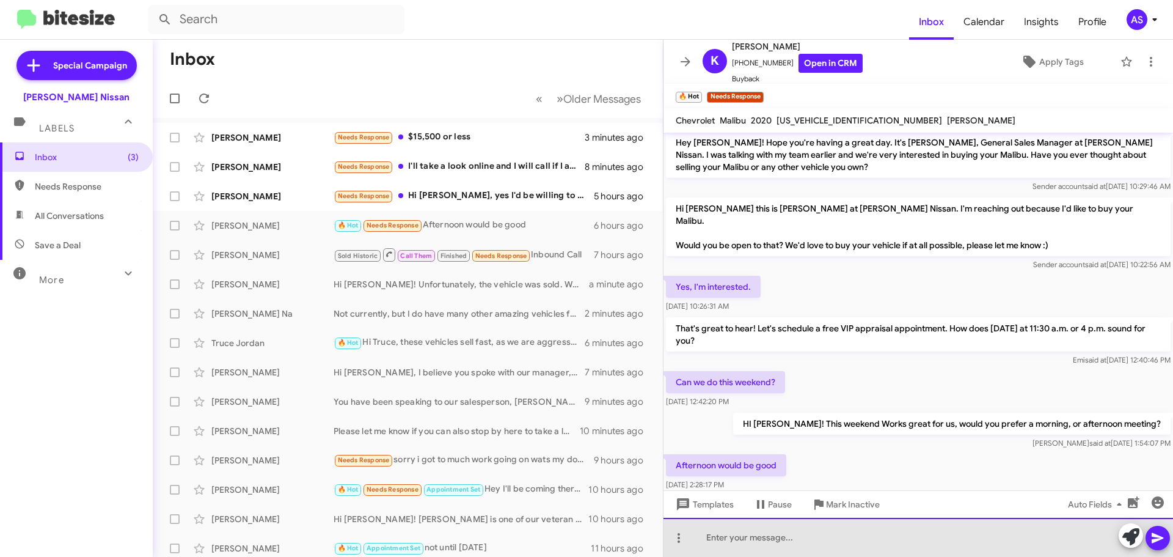
drag, startPoint x: 886, startPoint y: 534, endPoint x: 864, endPoint y: 512, distance: 31.1
click at [885, 534] on div at bounding box center [919, 537] width 510 height 39
click at [794, 546] on div at bounding box center [919, 537] width 510 height 39
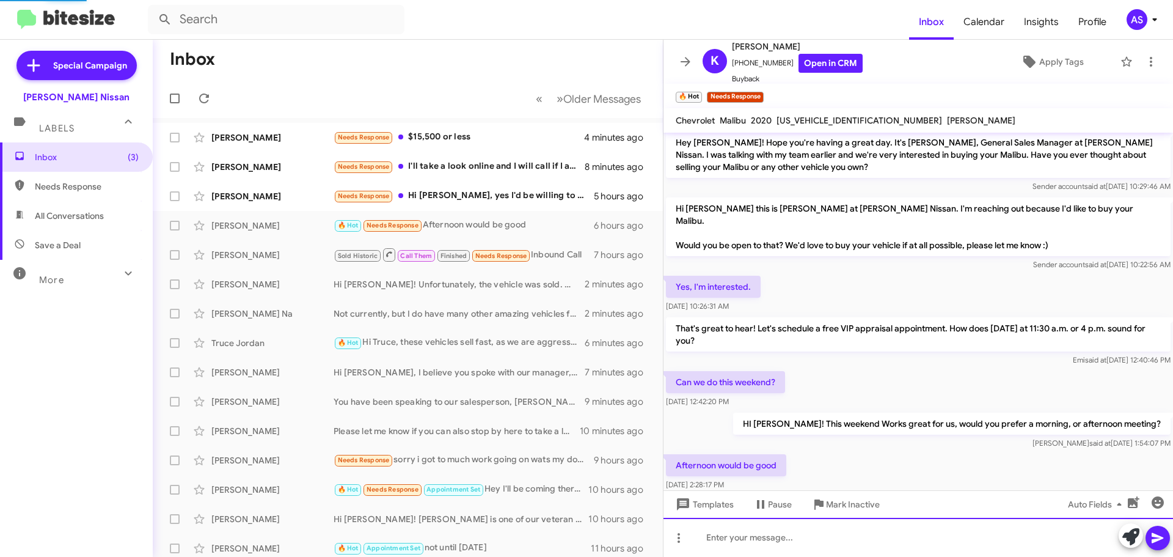
scroll to position [0, 0]
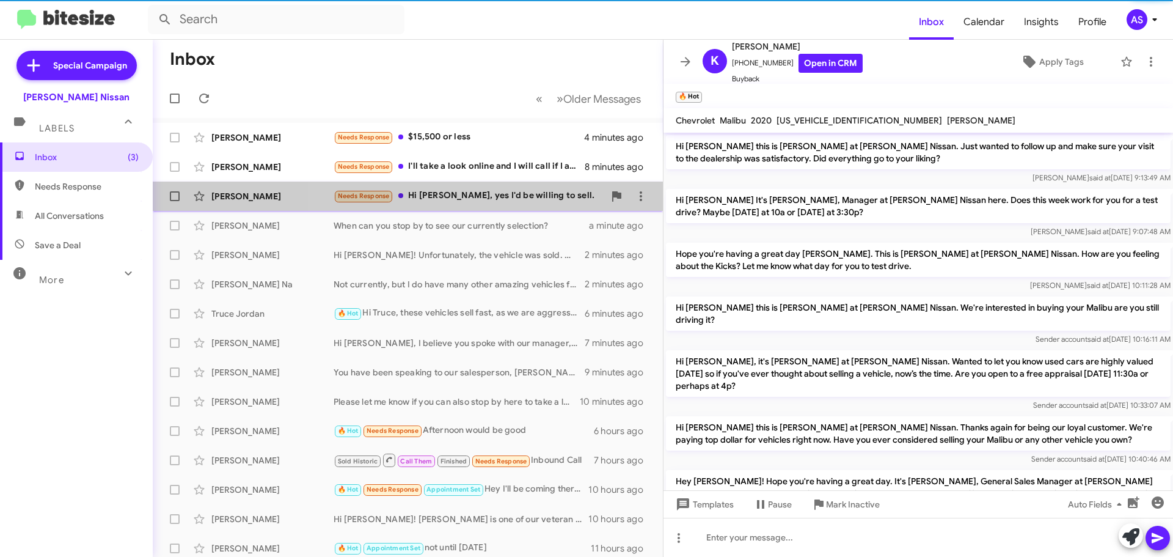
click at [520, 200] on div "Needs Response Hi [PERSON_NAME], yes I'd be willing to sell." at bounding box center [469, 196] width 271 height 14
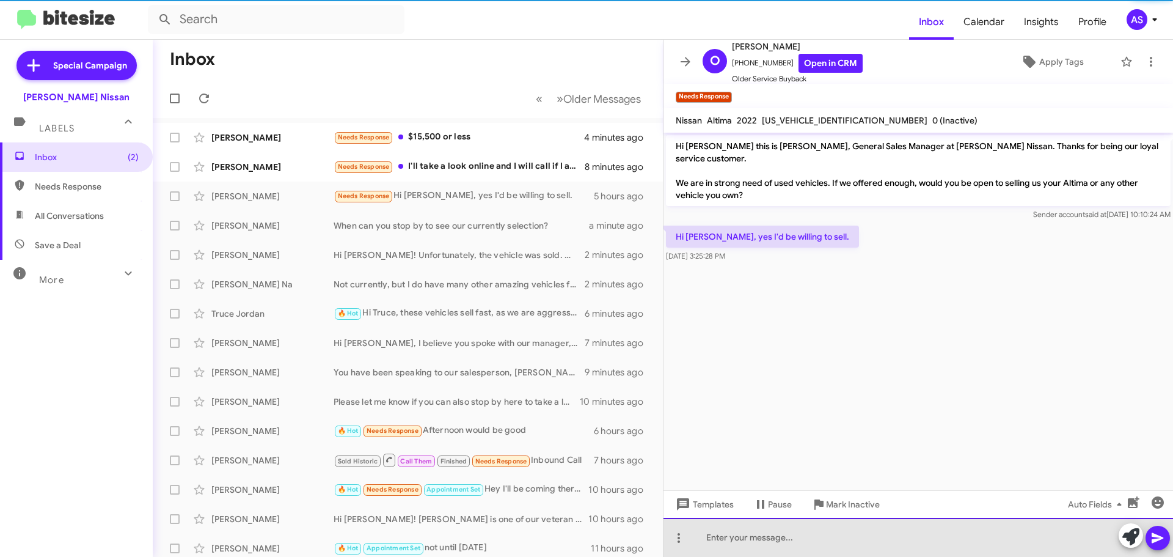
click at [920, 534] on div at bounding box center [919, 537] width 510 height 39
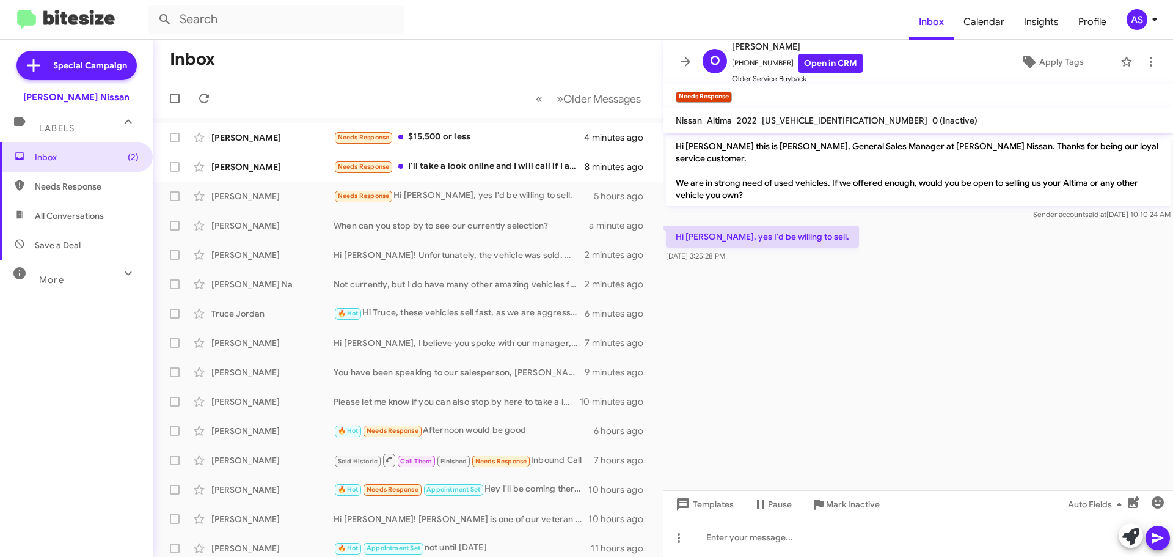
click at [1124, 525] on span at bounding box center [1131, 536] width 17 height 27
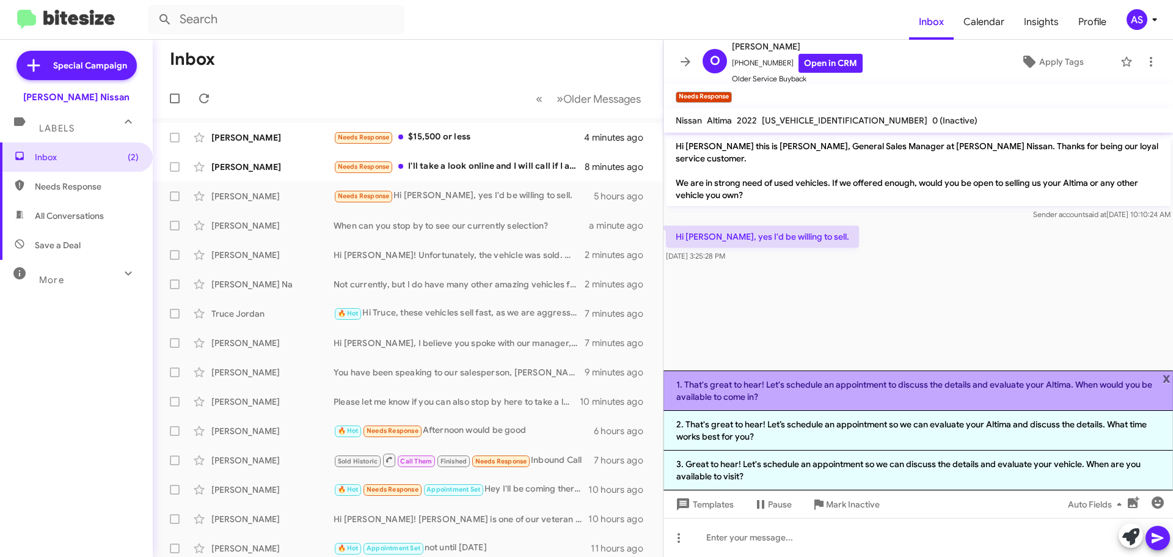
click at [826, 383] on li "1. That's great to hear! Let's schedule an appointment to discuss the details a…" at bounding box center [919, 390] width 510 height 40
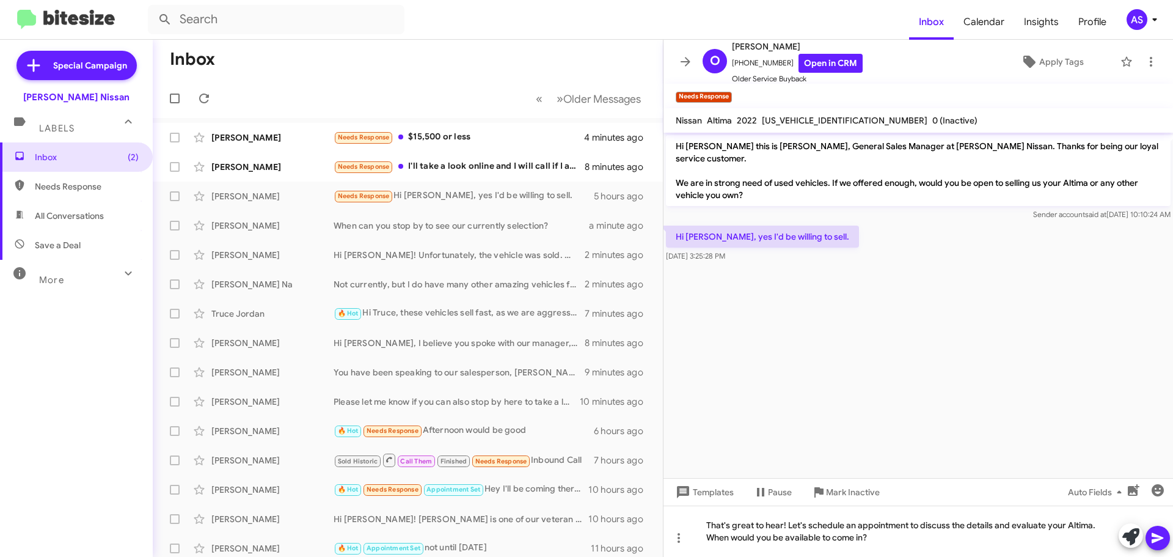
click at [1168, 539] on button at bounding box center [1158, 538] width 24 height 24
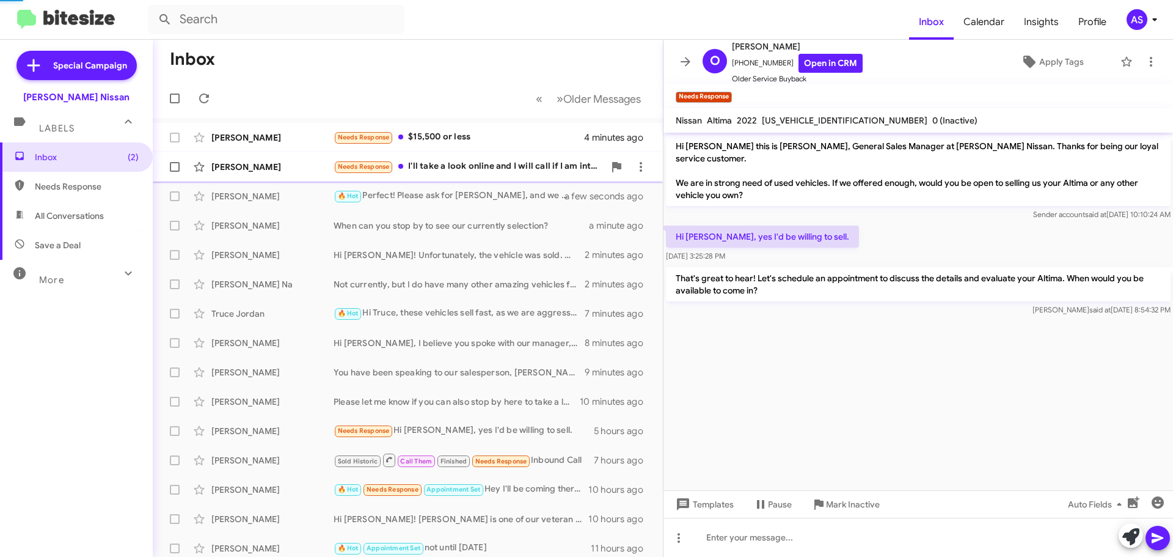
click at [485, 170] on div "Needs Response I'll take a look online and I will call if I am interested. Than…" at bounding box center [469, 167] width 271 height 14
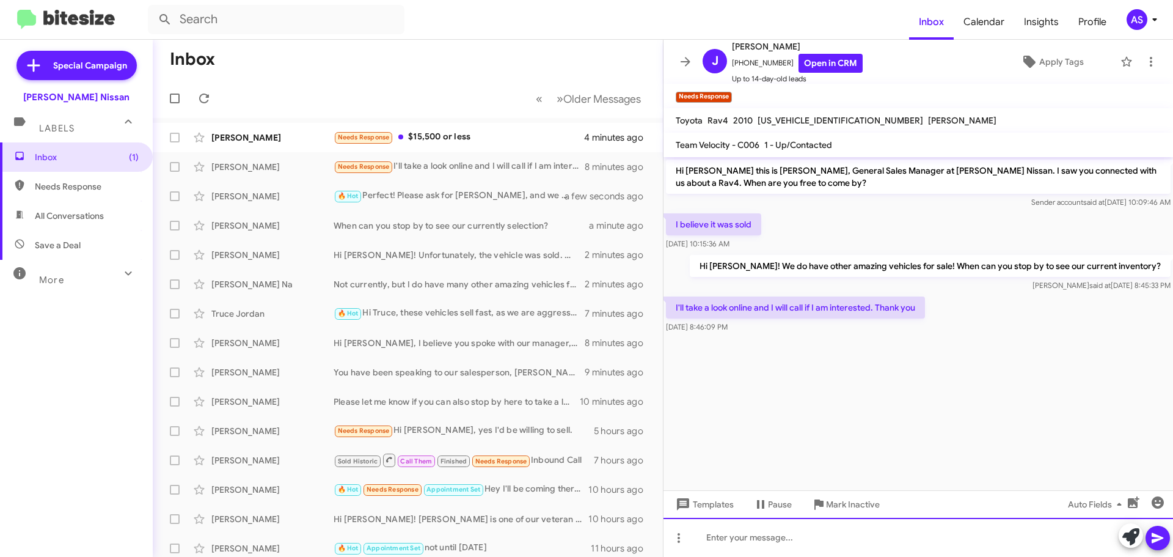
click at [856, 549] on div at bounding box center [919, 537] width 510 height 39
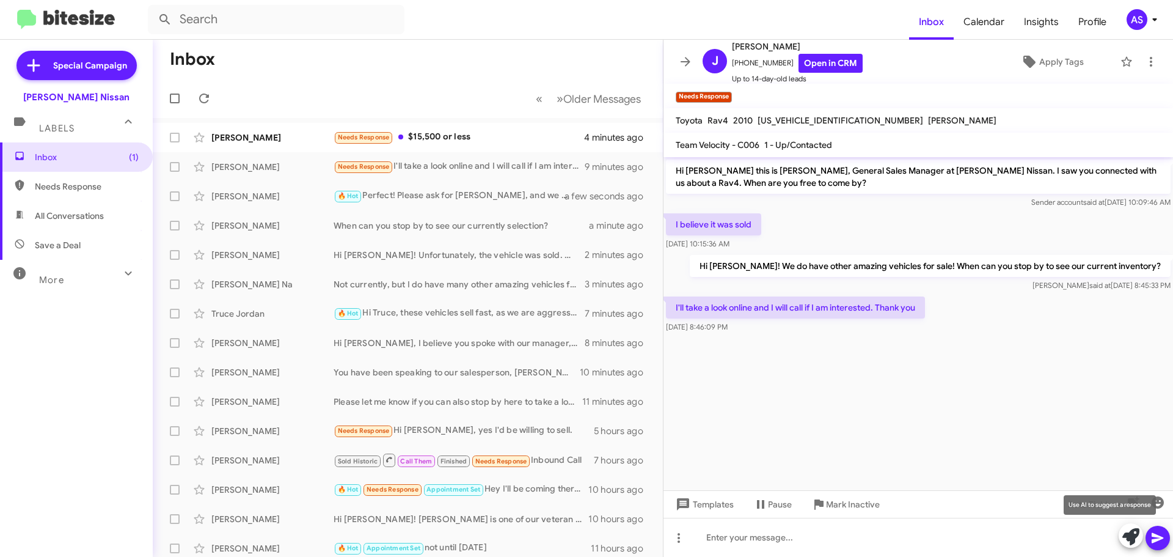
click at [1121, 534] on button at bounding box center [1131, 535] width 24 height 24
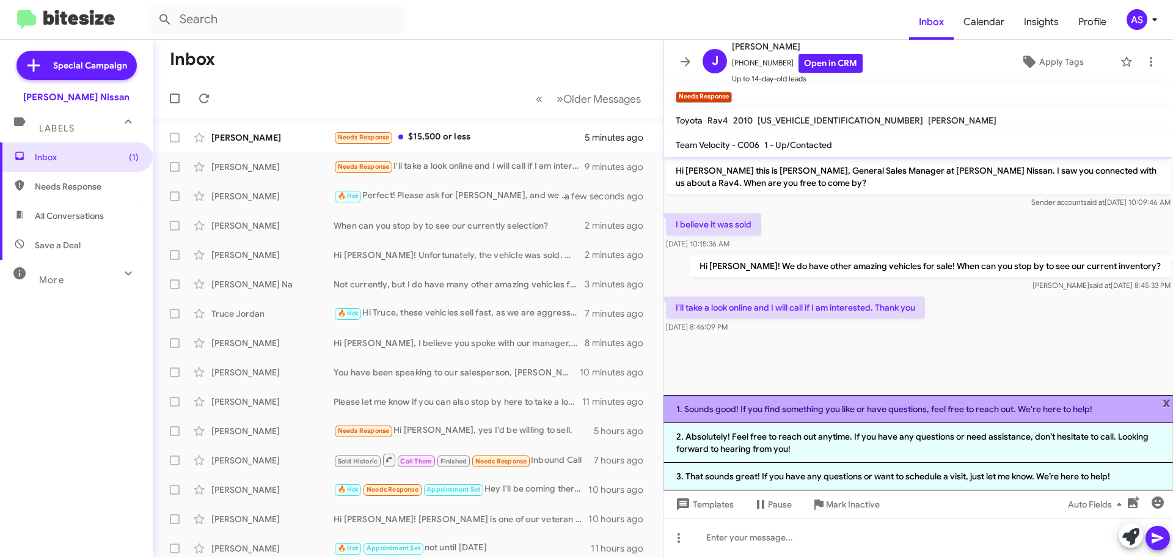
click at [931, 406] on li "1. Sounds good! If you find something you like or have questions, feel free to …" at bounding box center [919, 409] width 510 height 28
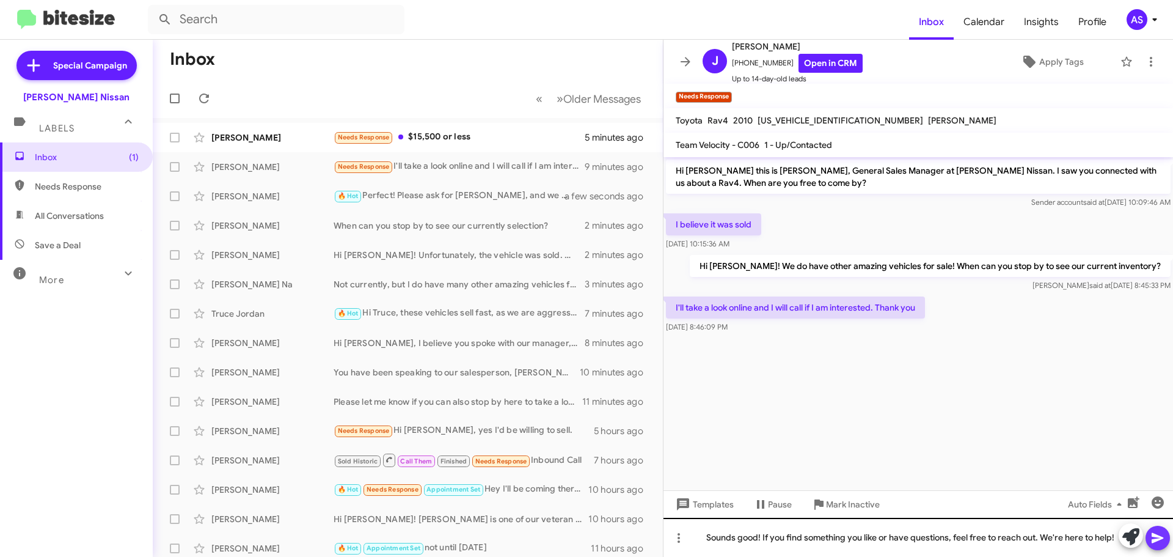
drag, startPoint x: 1158, startPoint y: 531, endPoint x: 1099, endPoint y: 534, distance: 59.3
click at [1157, 531] on icon at bounding box center [1158, 537] width 15 height 15
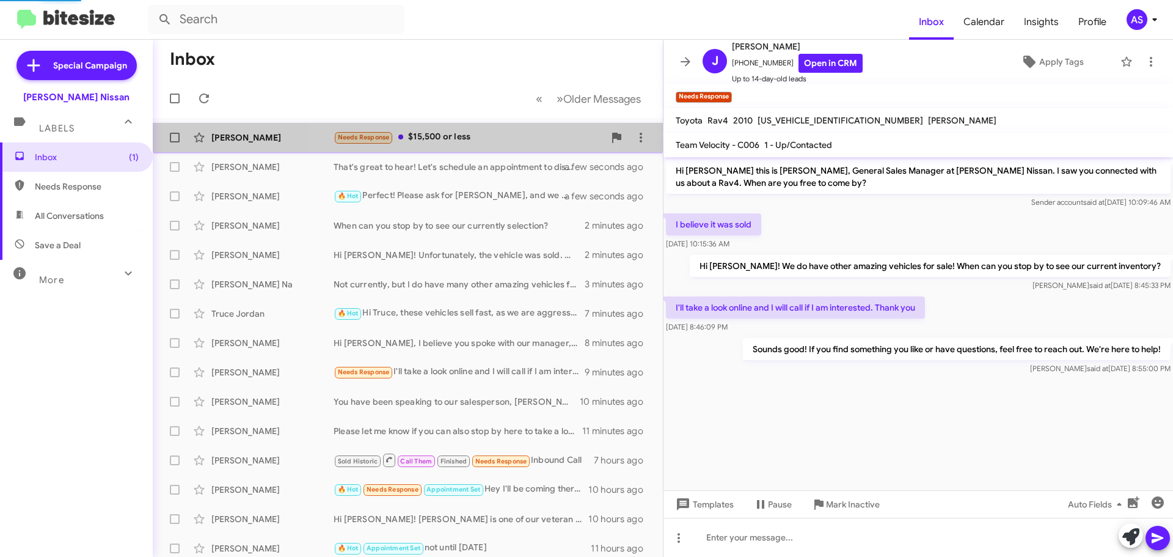
click at [469, 140] on div "Needs Response $15,500 or less" at bounding box center [469, 137] width 271 height 14
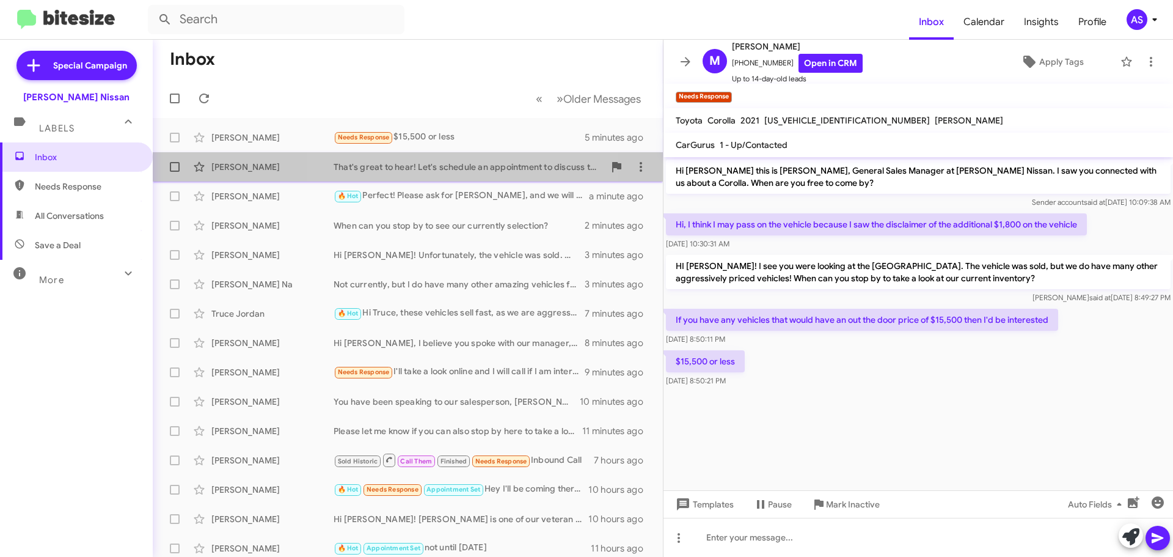
click at [436, 157] on div "[PERSON_NAME] That's great to hear! Let's schedule an appointment to discuss th…" at bounding box center [408, 167] width 491 height 24
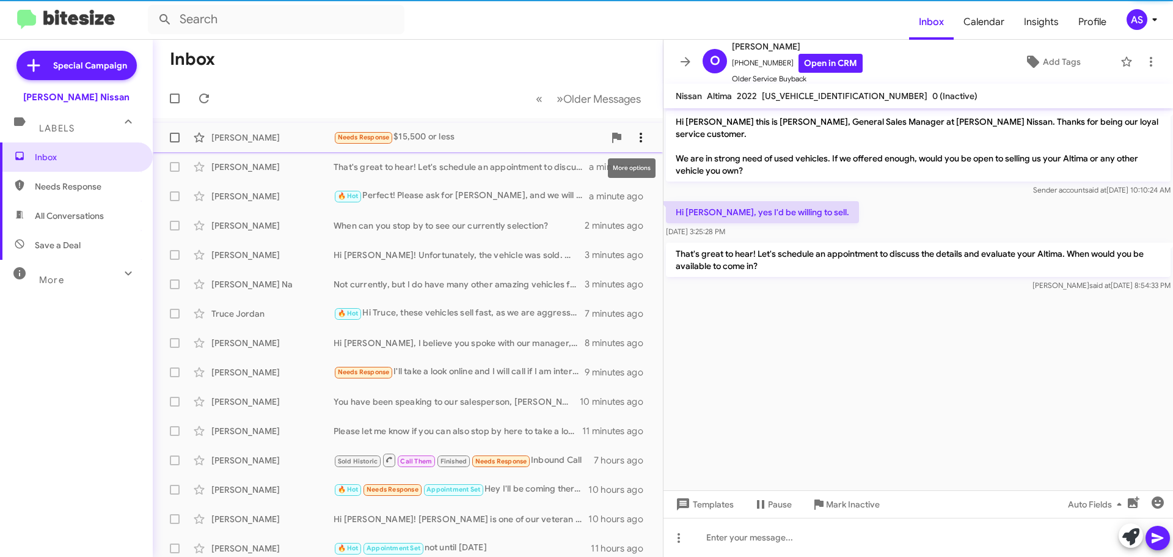
click at [634, 138] on icon at bounding box center [641, 137] width 15 height 15
click at [571, 170] on span "Mark as unread" at bounding box center [540, 169] width 62 height 29
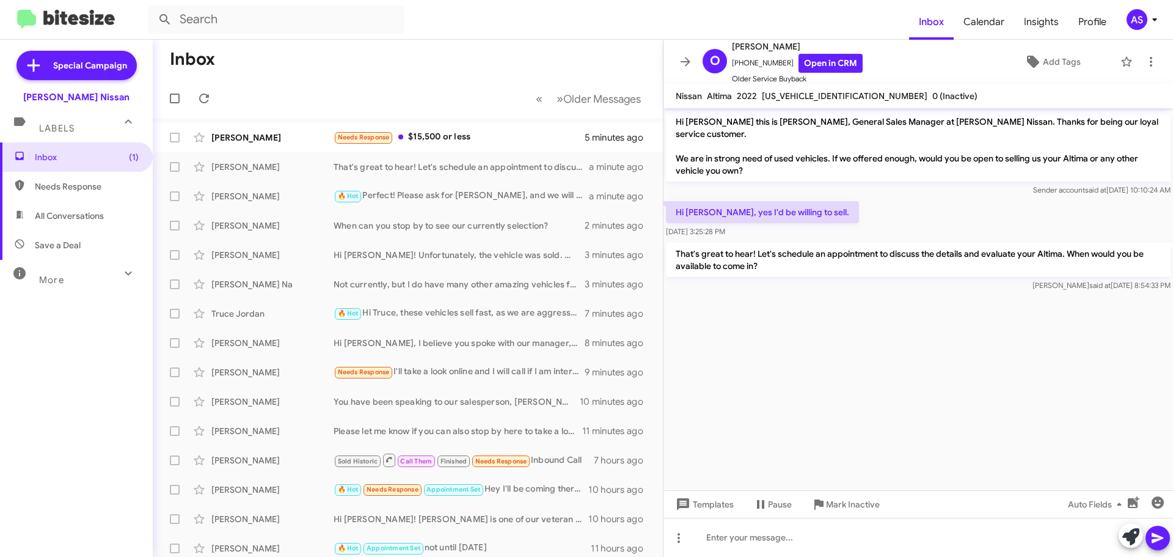
click at [779, 378] on cdk-virtual-scroll-viewport "Hi [PERSON_NAME] this is [PERSON_NAME], General Sales Manager at [PERSON_NAME] …" at bounding box center [919, 299] width 510 height 382
click at [57, 192] on span "Needs Response" at bounding box center [87, 186] width 104 height 12
type input "in:needs-response"
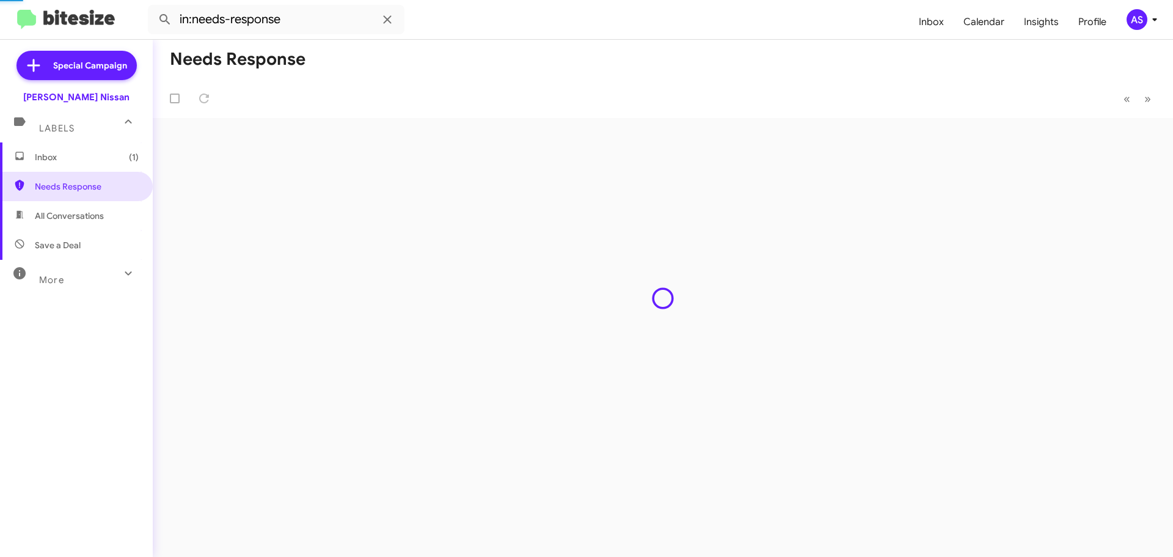
click at [50, 159] on span "Inbox (1)" at bounding box center [87, 157] width 104 height 12
